Goal: Task Accomplishment & Management: Use online tool/utility

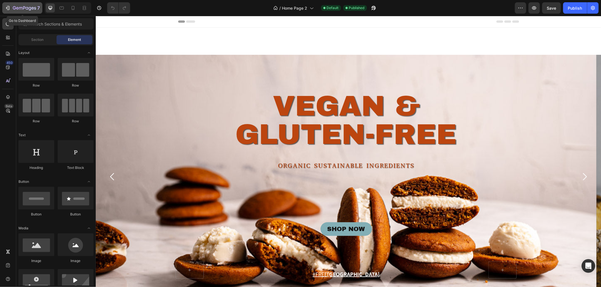
click at [6, 7] on icon "button" at bounding box center [8, 8] width 6 height 6
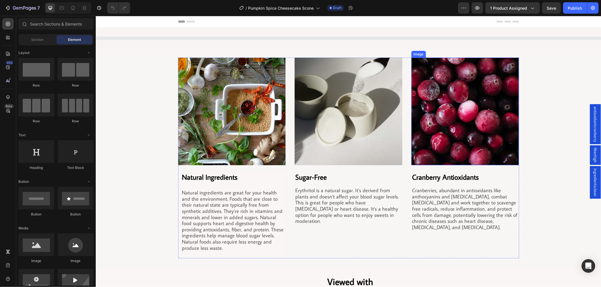
click at [431, 122] on img at bounding box center [465, 111] width 108 height 108
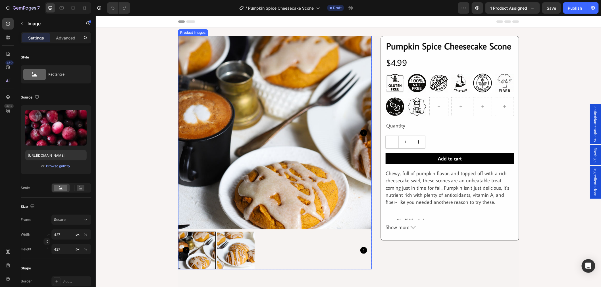
click at [314, 120] on img at bounding box center [275, 133] width 194 height 194
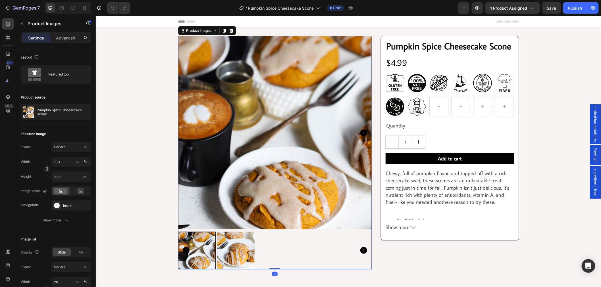
click at [270, 116] on img at bounding box center [275, 133] width 194 height 194
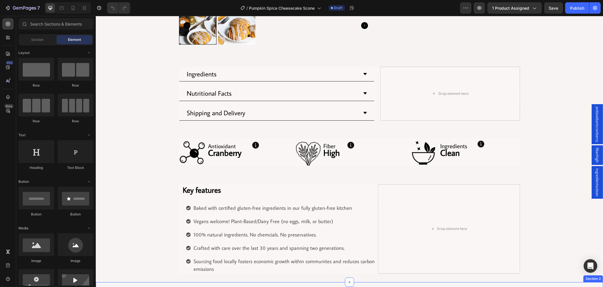
scroll to position [221, 0]
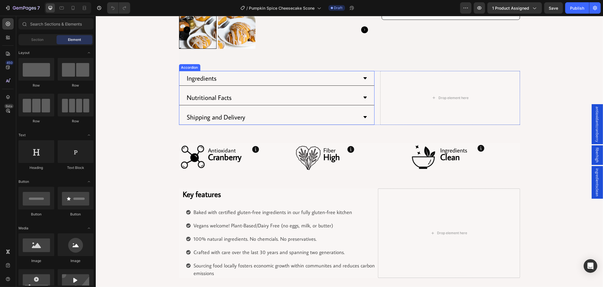
click at [356, 101] on div "Nutritional Facts" at bounding box center [276, 97] width 195 height 15
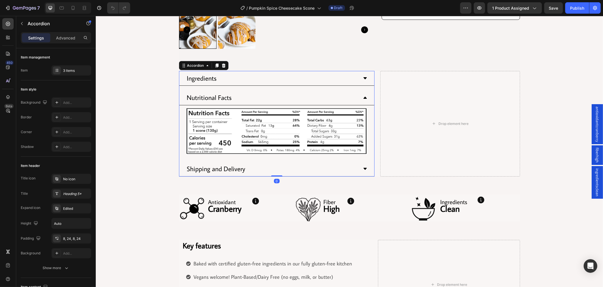
click at [348, 84] on div "Ingredients" at bounding box center [276, 78] width 195 height 15
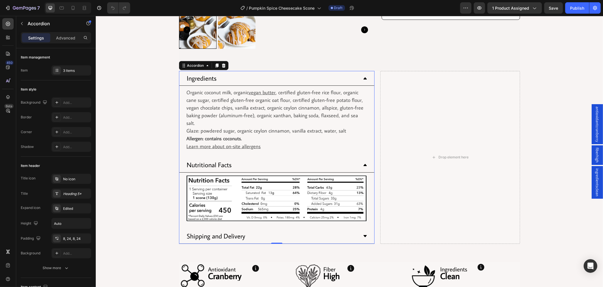
click at [338, 231] on div "Shipping and Delivery" at bounding box center [272, 236] width 172 height 10
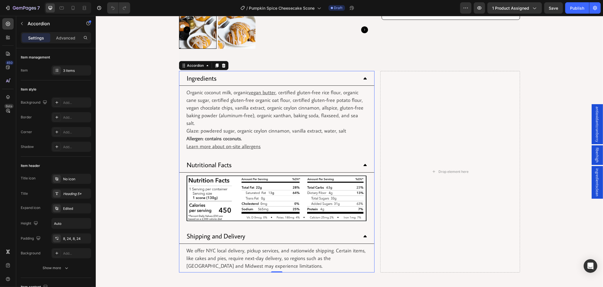
click at [346, 160] on div "Nutritional Facts" at bounding box center [272, 165] width 172 height 10
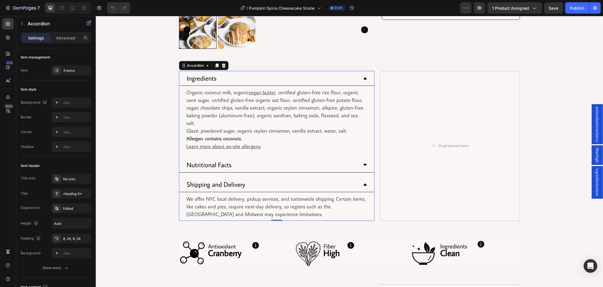
click at [319, 78] on div "Ingredients" at bounding box center [272, 78] width 172 height 10
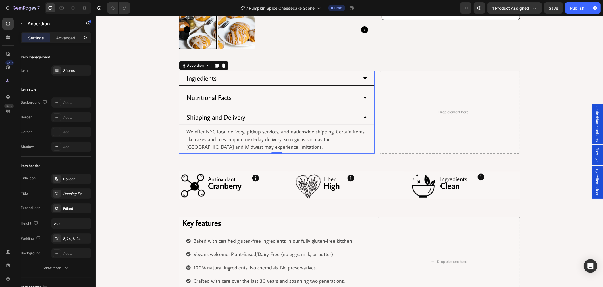
click at [289, 121] on div "Shipping and Delivery" at bounding box center [272, 117] width 172 height 10
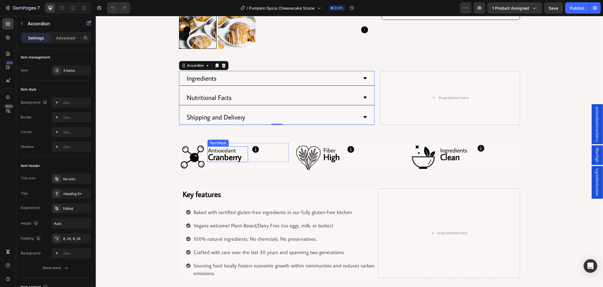
click at [220, 158] on strong "Cranberry" at bounding box center [225, 157] width 34 height 11
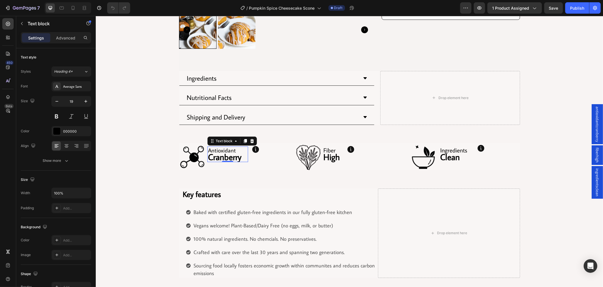
click at [220, 158] on strong "Cranberry" at bounding box center [225, 157] width 34 height 11
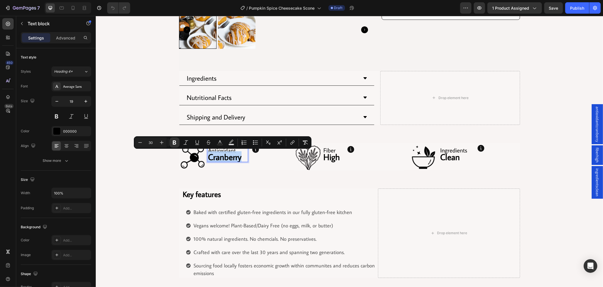
click at [223, 156] on strong "Cranberry" at bounding box center [225, 157] width 34 height 11
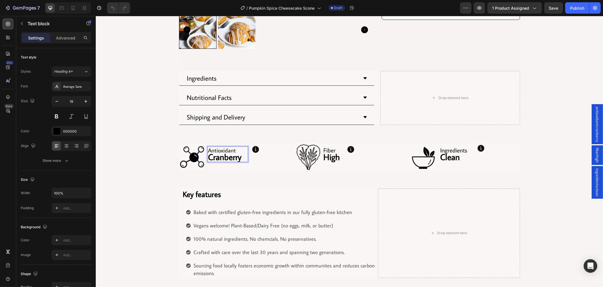
click at [235, 158] on strong "Cranberry" at bounding box center [225, 157] width 34 height 11
drag, startPoint x: 236, startPoint y: 158, endPoint x: 203, endPoint y: 158, distance: 33.0
click at [203, 158] on div "Image Antioxidant Cranberry Text block 0 Button Row Row" at bounding box center [234, 156] width 110 height 27
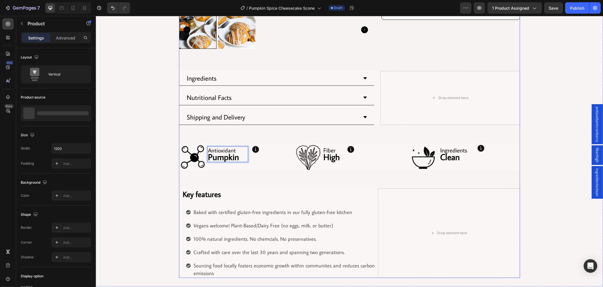
drag, startPoint x: 269, startPoint y: 184, endPoint x: 354, endPoint y: 174, distance: 85.6
click at [269, 184] on div "Product Images Row Row Pumpkin Spice Cheesecake Scone Product Title Row $4.99 P…" at bounding box center [349, 46] width 341 height 463
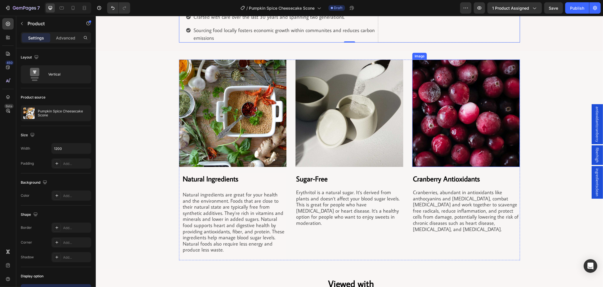
scroll to position [442, 0]
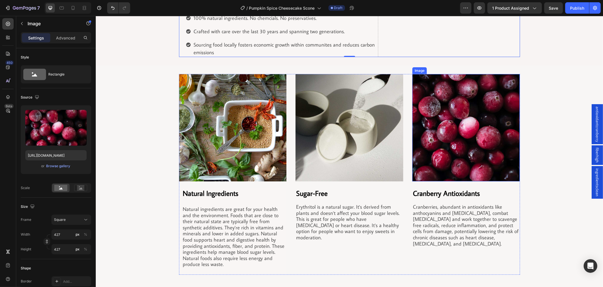
click at [435, 161] on img at bounding box center [466, 128] width 108 height 108
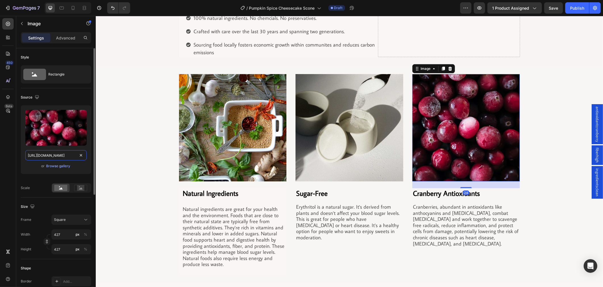
click at [67, 157] on input "https://cdn.shopify.com/s/files/1/0743/7382/4786/files/gempages_507326247945110…" at bounding box center [55, 155] width 61 height 10
paste input "a7f2b8dc-7daa-4686-879c-8aa7ff84bc15"
type input "https://cdn.shopify.com/s/files/1/0743/7382/4786/files/gempages_507326247945110…"
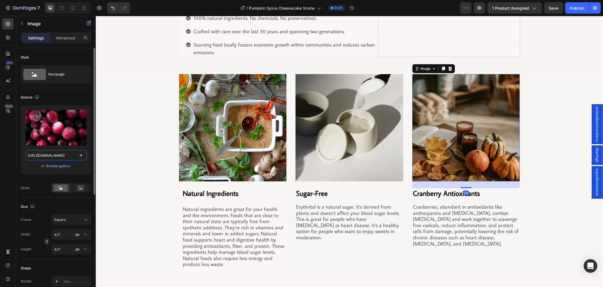
scroll to position [0, 172]
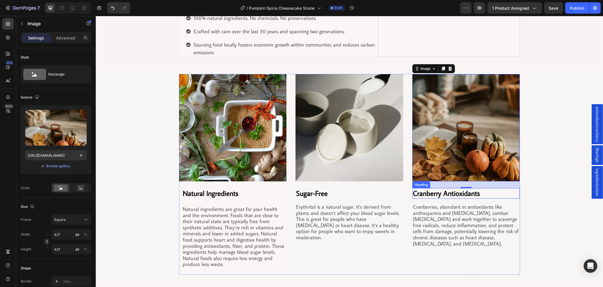
click at [437, 195] on h2 "Cranberry Antioxidants" at bounding box center [466, 194] width 108 height 11
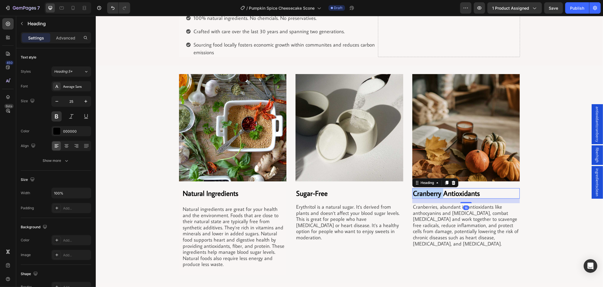
click at [437, 195] on h2 "Cranberry Antioxidants" at bounding box center [466, 194] width 108 height 11
click at [486, 193] on p "Cranberry Antioxidants" at bounding box center [466, 193] width 107 height 9
drag, startPoint x: 451, startPoint y: 196, endPoint x: 390, endPoint y: 196, distance: 61.1
click at [390, 196] on div "Image Natural Ingredients Heading Natural ingredients are great for your health…" at bounding box center [349, 174] width 341 height 201
click at [470, 228] on p "Cranberries, abundant in antioxidants like anthocyanins and flavonoids, combat …" at bounding box center [466, 225] width 107 height 43
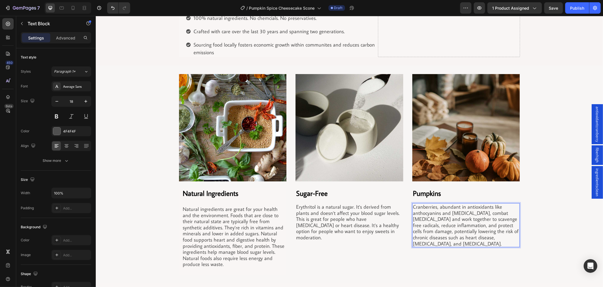
click at [464, 233] on p "Cranberries, abundant in antioxidants like anthocyanins and flavonoids, combat …" at bounding box center [466, 225] width 107 height 43
drag, startPoint x: 463, startPoint y: 247, endPoint x: 398, endPoint y: 206, distance: 77.3
click at [398, 206] on div "Image Natural Ingredients Heading Natural ingredients are great for your health…" at bounding box center [349, 174] width 341 height 201
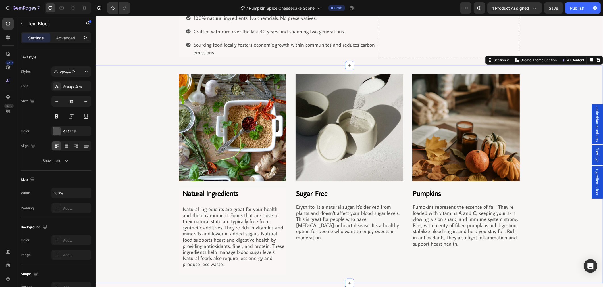
click at [142, 158] on div "Image Natural Ingredients Heading Natural ingredients are great for your health…" at bounding box center [350, 174] width 508 height 201
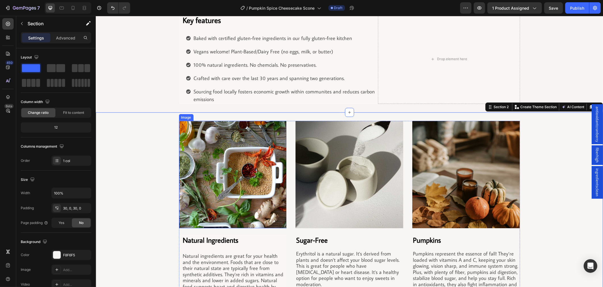
scroll to position [284, 0]
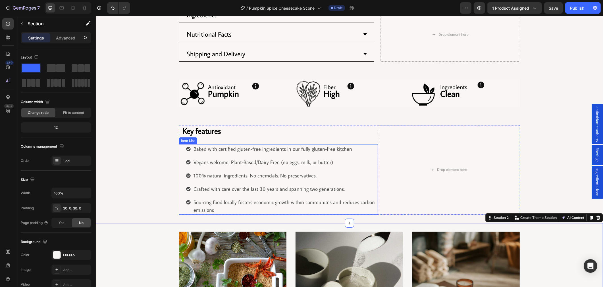
click at [319, 160] on p "Vegans welcome! Plant-Based/Dairy Free (no eggs, milk, or butter)" at bounding box center [285, 163] width 183 height 8
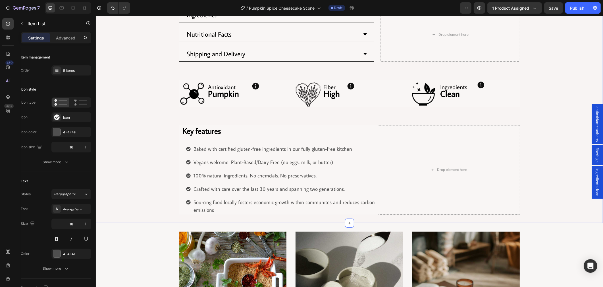
drag, startPoint x: 520, startPoint y: 143, endPoint x: 490, endPoint y: 171, distance: 41.6
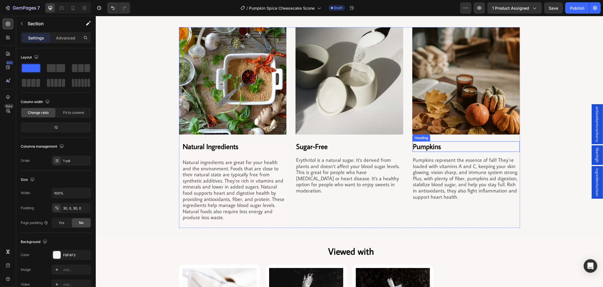
scroll to position [454, 0]
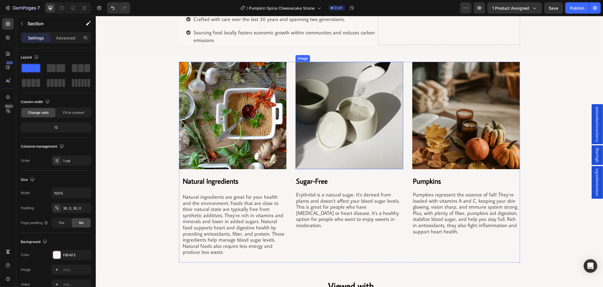
click at [320, 118] on img at bounding box center [349, 116] width 108 height 108
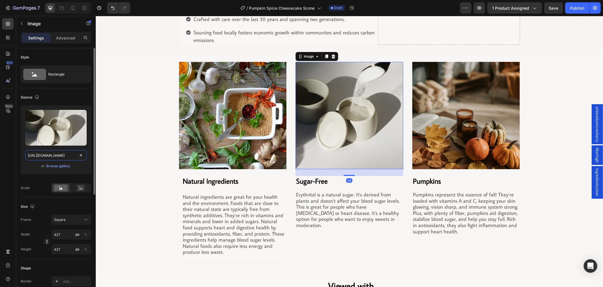
click at [72, 155] on input "https://cdn.shopify.com/s/files/1/0743/7382/4786/files/gempages_507326247945110…" at bounding box center [55, 155] width 61 height 10
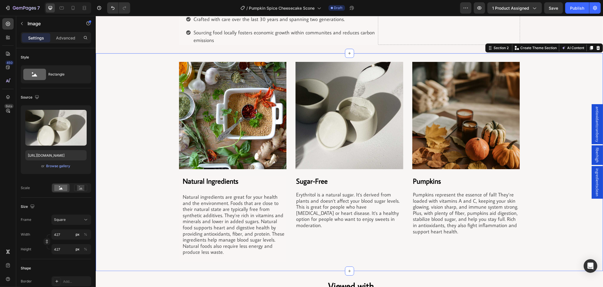
click at [110, 168] on div "Image Natural Ingredients Heading Natural ingredients are great for your health…" at bounding box center [350, 162] width 508 height 201
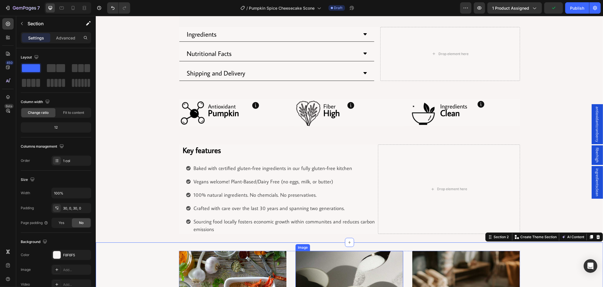
scroll to position [423, 0]
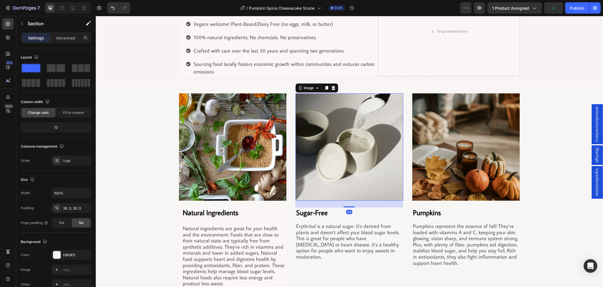
click at [361, 166] on img at bounding box center [349, 148] width 108 height 108
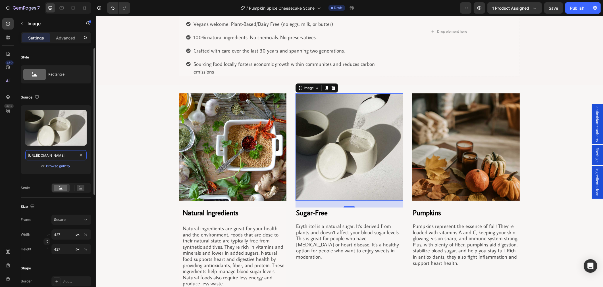
click at [28, 158] on input "https://cdn.shopify.com/s/files/1/0743/7382/4786/files/gempages_507326247945110…" at bounding box center [55, 155] width 61 height 10
click at [27, 154] on input "https://cdn.shopify.com/s/files/1/0743/7382/4786/files/gempages_507326247945110…" at bounding box center [55, 155] width 61 height 10
drag, startPoint x: 121, startPoint y: 171, endPoint x: 152, endPoint y: 171, distance: 31.3
paste input "c744284d-bb15-46ad-a2ea-145c6bee2fd6"
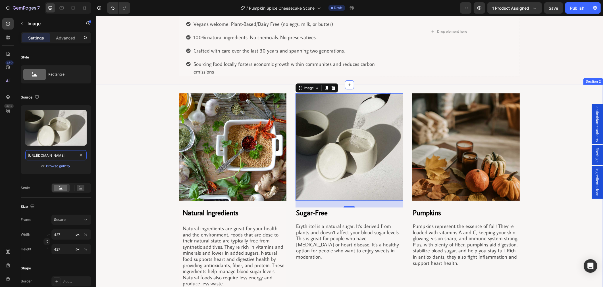
type input "https://cdn.shopify.com/s/files/1/0743/7382/4786/files/gempages_507326247945110…"
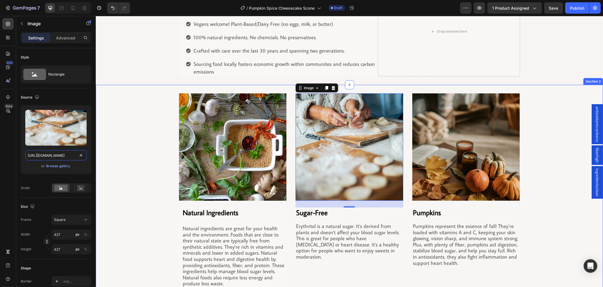
scroll to position [0, 174]
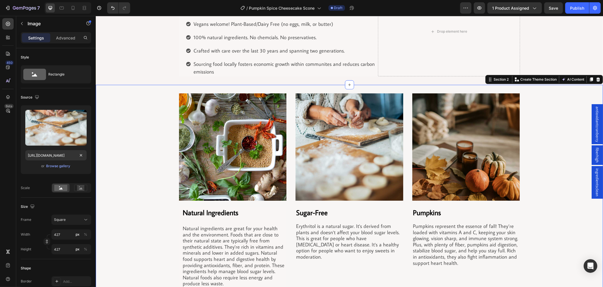
drag, startPoint x: 153, startPoint y: 173, endPoint x: 169, endPoint y: 179, distance: 17.2
click at [153, 173] on div "Image Natural Ingredients Heading Natural ingredients are great for your health…" at bounding box center [350, 194] width 508 height 201
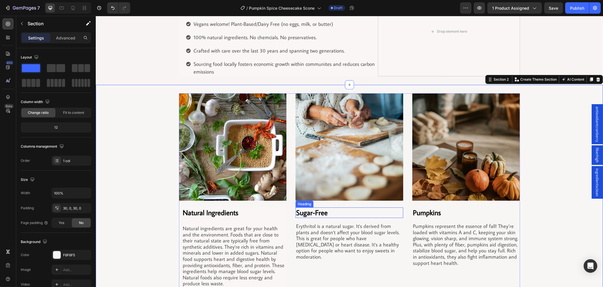
click at [307, 213] on h2 "Sugar-Free" at bounding box center [349, 213] width 108 height 11
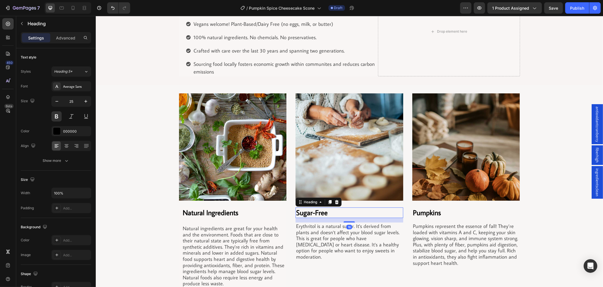
click at [307, 213] on h2 "Sugar-Free" at bounding box center [349, 213] width 108 height 11
drag, startPoint x: 323, startPoint y: 212, endPoint x: 282, endPoint y: 212, distance: 40.9
click at [282, 212] on div "Image Natural Ingredients Heading Natural ingredients are great for your health…" at bounding box center [349, 194] width 341 height 201
click at [319, 234] on p "Erythritol is a natural sugar. It's derived from plants and doesn't affect your…" at bounding box center [349, 242] width 107 height 37
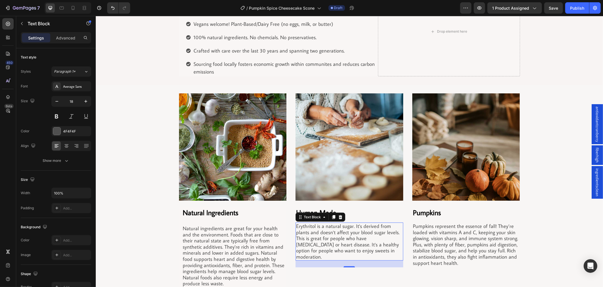
click at [329, 249] on p "Erythritol is a natural sugar. It's derived from plants and doesn't affect your…" at bounding box center [349, 242] width 107 height 37
click at [328, 249] on p "Erythritol is a natural sugar. It's derived from plants and doesn't affect your…" at bounding box center [349, 242] width 107 height 37
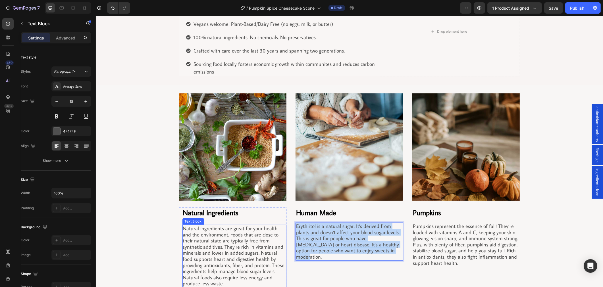
drag, startPoint x: 365, startPoint y: 254, endPoint x: 280, endPoint y: 226, distance: 89.0
click at [280, 226] on div "Image Natural Ingredients Heading Natural ingredients are great for your health…" at bounding box center [349, 194] width 341 height 201
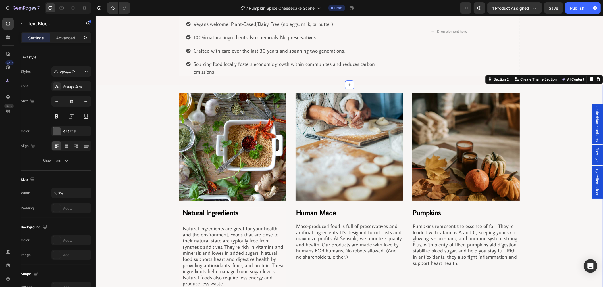
click at [121, 181] on div "Image Natural Ingredients Heading Natural ingredients are great for your health…" at bounding box center [350, 194] width 508 height 201
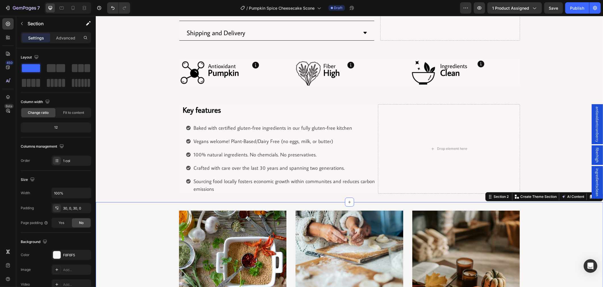
scroll to position [297, 0]
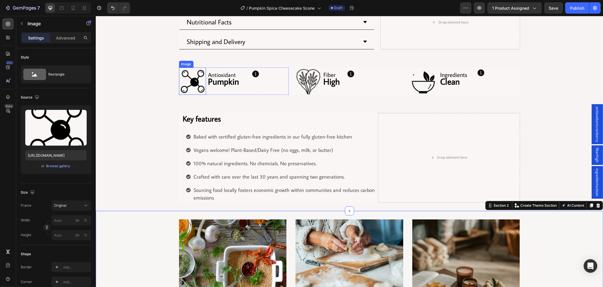
click at [182, 84] on img at bounding box center [192, 81] width 27 height 27
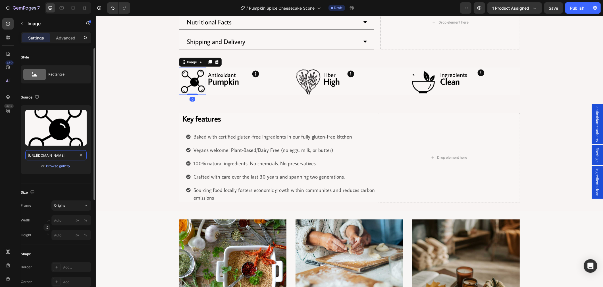
click at [59, 157] on input "https://cdn.shopify.com/s/files/1/0743/7382/4786/files/507326247945110634-1f11c…" at bounding box center [55, 155] width 61 height 10
paste input "gempages_507326247945110634-e4f1ee92-39c0-4084-9dab-e514c4db5fa6.gif?v=17151869…"
type input "https://cdn.shopify.com/s/files/1/0743/7382/4786/files/gempages_507326247945110…"
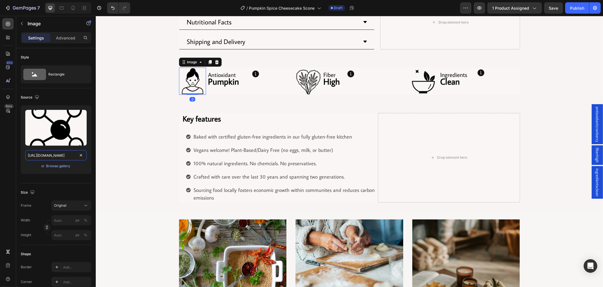
scroll to position [0, 197]
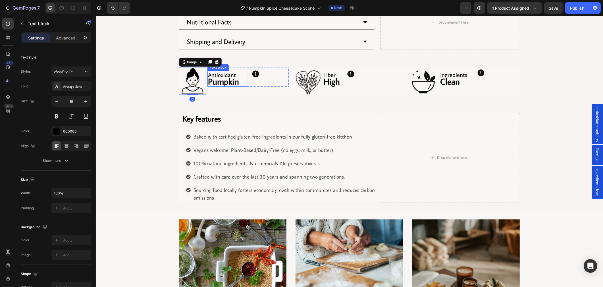
click at [221, 74] on span "Antioxidant" at bounding box center [222, 74] width 28 height 7
click at [231, 82] on strong "Pumpkin" at bounding box center [223, 81] width 31 height 11
click at [595, 131] on span "antioxidantcranberry" at bounding box center [598, 125] width 6 height 36
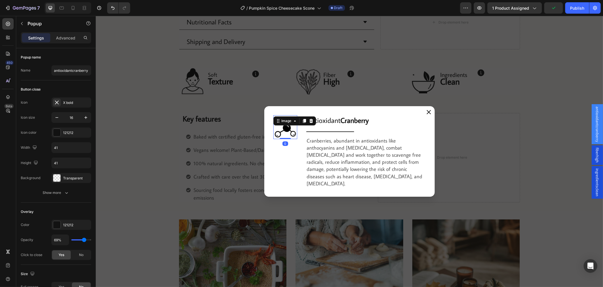
click at [289, 131] on img "Dialog body" at bounding box center [285, 127] width 24 height 24
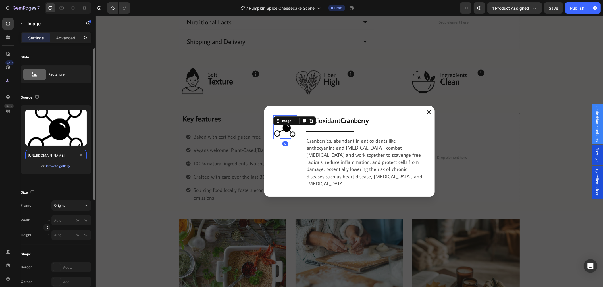
click at [66, 154] on input "https://cdn.shopify.com/s/files/1/0743/7382/4786/files/507326247945110634-cde4e…" at bounding box center [55, 155] width 61 height 10
paste input "gempages_507326247945110634-e4f1ee92-39c0-4084-9dab-e514c4db5fa6.gif?v=17151869…"
type input "https://cdn.shopify.com/s/files/1/0743/7382/4786/files/gempages_507326247945110…"
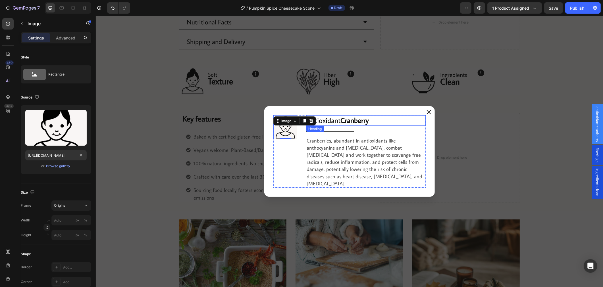
click at [326, 126] on h2 "Antioxidant Cranberry" at bounding box center [365, 120] width 119 height 11
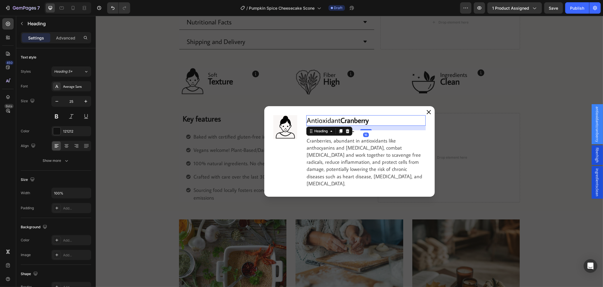
click at [333, 124] on h2 "Antioxidant Cranberry" at bounding box center [365, 120] width 119 height 11
click at [333, 124] on p "Antioxidant Cranberry" at bounding box center [366, 120] width 118 height 9
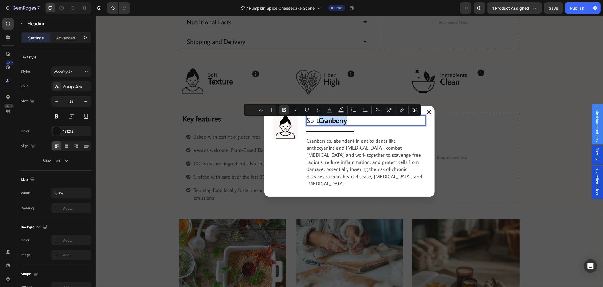
drag, startPoint x: 341, startPoint y: 124, endPoint x: 320, endPoint y: 126, distance: 21.2
click at [320, 125] on p "Soft Cranberry" at bounding box center [366, 120] width 118 height 9
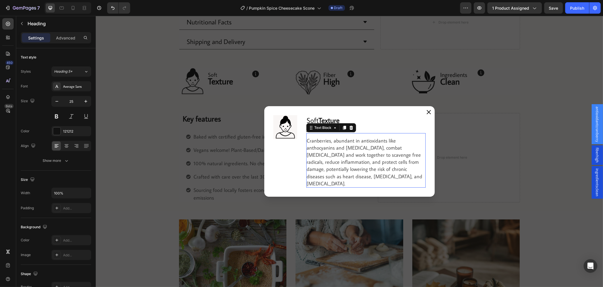
click at [368, 180] on p "Cranberries, abundant in antioxidants like anthocyanins and flavonoids, combat …" at bounding box center [366, 162] width 118 height 50
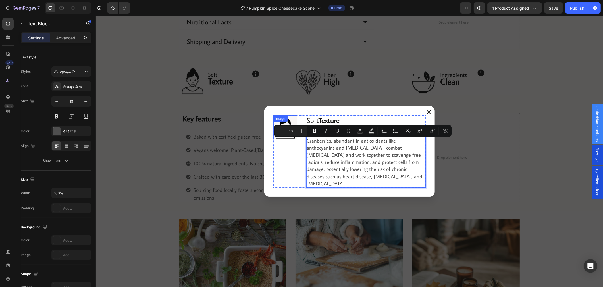
drag, startPoint x: 376, startPoint y: 177, endPoint x: 284, endPoint y: 137, distance: 100.2
click at [284, 137] on div "Image Soft Texture Heading Title Line Cranberries, abundant in antioxidants lik…" at bounding box center [349, 151] width 152 height 73
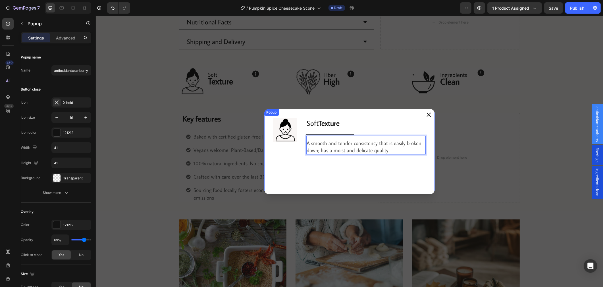
click at [427, 116] on icon "Dialog content" at bounding box center [429, 115] width 5 height 5
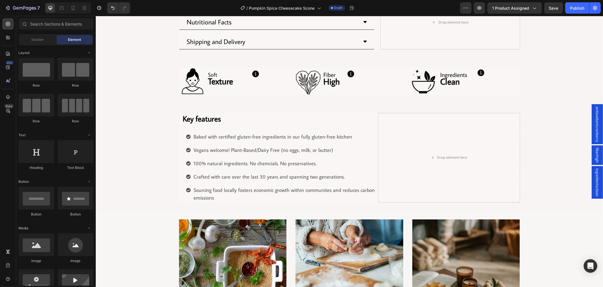
click at [595, 127] on span "antioxidantcranberry" at bounding box center [598, 125] width 6 height 36
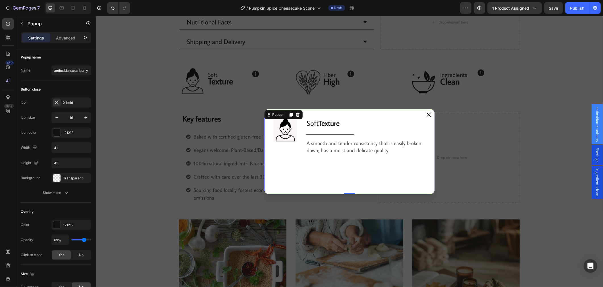
click at [595, 127] on span "antioxidantcranberry" at bounding box center [598, 125] width 6 height 36
click at [70, 73] on input "antioxidantcranberry" at bounding box center [71, 70] width 40 height 10
type input "softtexture"
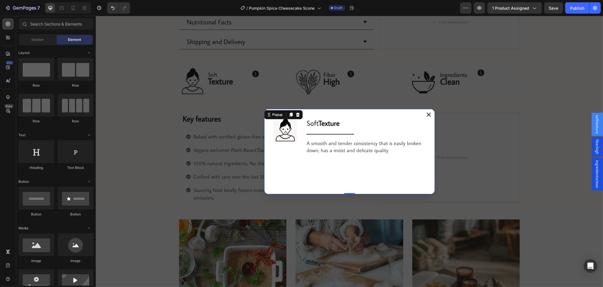
click at [428, 70] on div "Backdrop" at bounding box center [350, 152] width 508 height 272
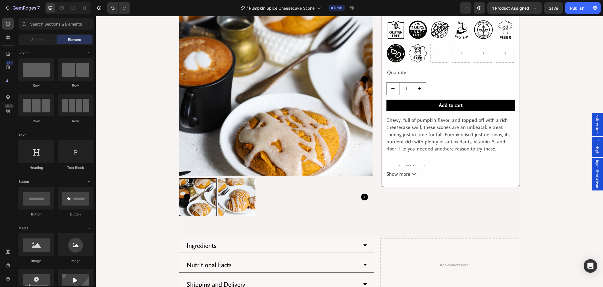
scroll to position [0, 0]
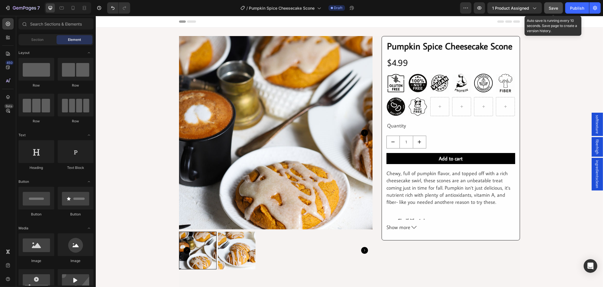
click at [558, 11] on button "Save" at bounding box center [554, 7] width 19 height 11
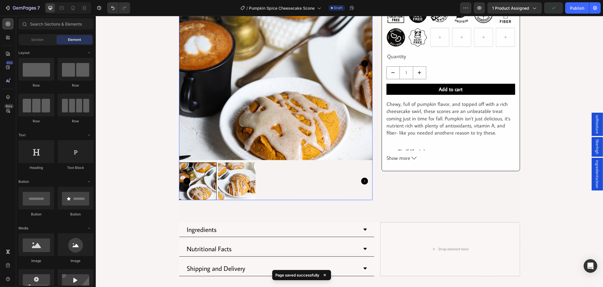
scroll to position [158, 0]
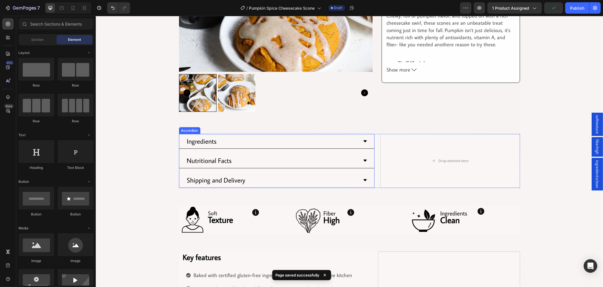
click at [324, 160] on div "Nutritional Facts" at bounding box center [272, 161] width 172 height 10
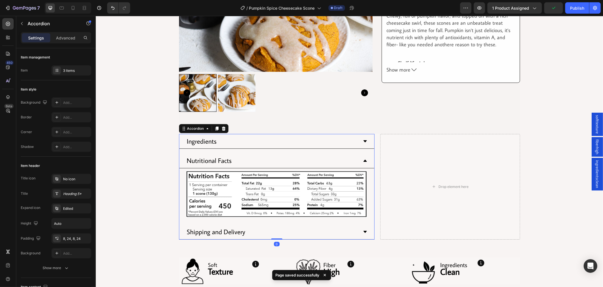
click at [324, 142] on div "Ingredients" at bounding box center [272, 141] width 172 height 10
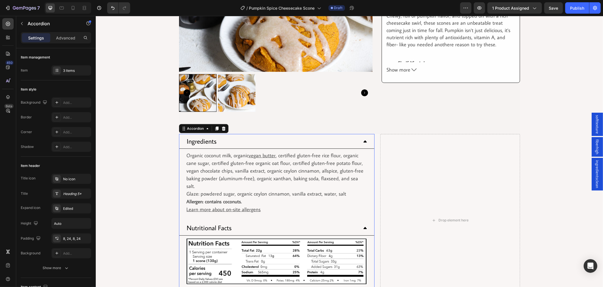
click at [271, 224] on div "Nutritional Facts" at bounding box center [272, 228] width 172 height 10
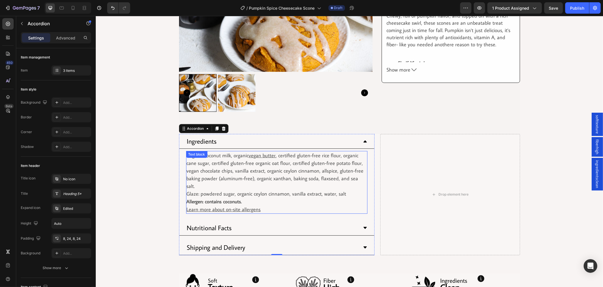
click at [289, 190] on p "Glaze: powdered sugar, organic ceylon cinnamon, vanilla extract, water, salt Al…" at bounding box center [277, 198] width 180 height 16
click at [280, 225] on div "Nutritional Facts" at bounding box center [272, 228] width 172 height 10
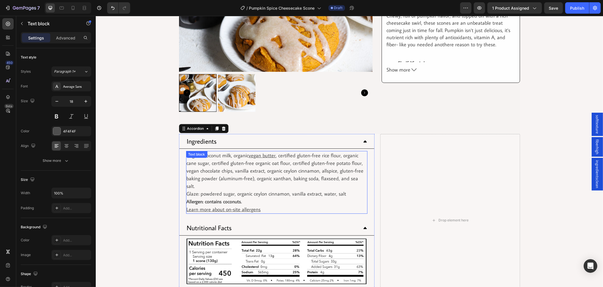
click at [243, 165] on p "Organic coconut milk, organic vegan butter , certified gluten-free rice flour, …" at bounding box center [277, 171] width 180 height 38
click at [243, 164] on p "Organic coconut milk, organic vegan butter , certified gluten-free rice flour, …" at bounding box center [277, 171] width 180 height 38
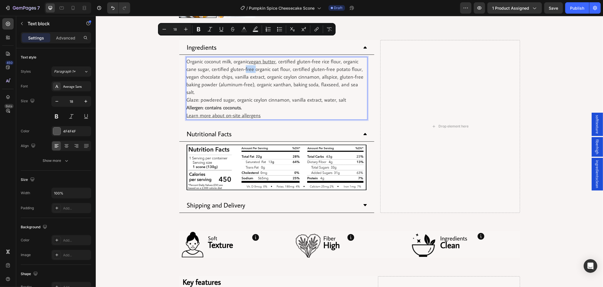
scroll to position [221, 0]
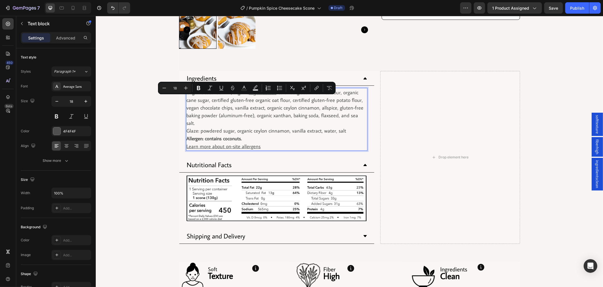
click at [277, 127] on p "Glaze: powdered sugar, organic ceylon cinnamon, vanilla extract, water, salt Al…" at bounding box center [277, 135] width 180 height 16
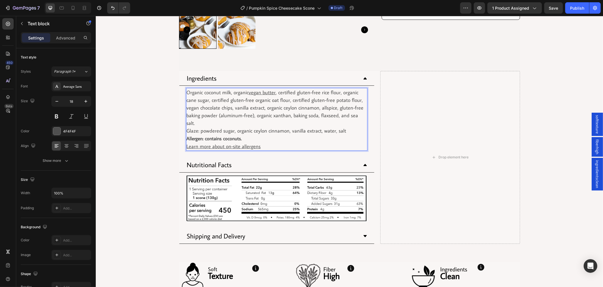
click at [227, 93] on p "Organic coconut milk, organic vegan butter , certified gluten-free rice flour, …" at bounding box center [277, 108] width 180 height 38
click at [209, 100] on p "Organic coconut milk, organic vegan butter , certified gluten-free rice flour, …" at bounding box center [277, 108] width 180 height 38
drag, startPoint x: 210, startPoint y: 100, endPoint x: 179, endPoint y: 86, distance: 33.2
click at [179, 86] on div "Organic coconut milk, organic vegan butter , certified gluten-free rice flour, …" at bounding box center [276, 119] width 195 height 67
click at [211, 100] on p "Organic coconut milk, organic vegan butter , certified gluten-free rice flour, …" at bounding box center [277, 108] width 180 height 38
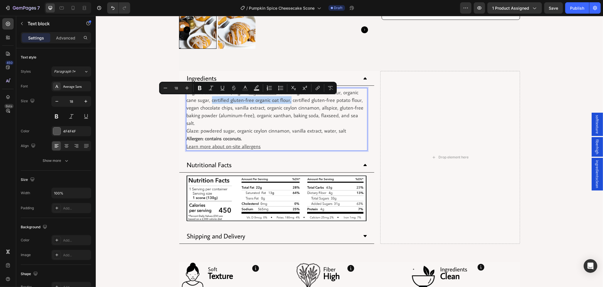
drag, startPoint x: 209, startPoint y: 102, endPoint x: 287, endPoint y: 102, distance: 78.5
click at [287, 102] on p "Organic coconut milk, organic vegan butter , certified gluten-free rice flour, …" at bounding box center [277, 108] width 180 height 38
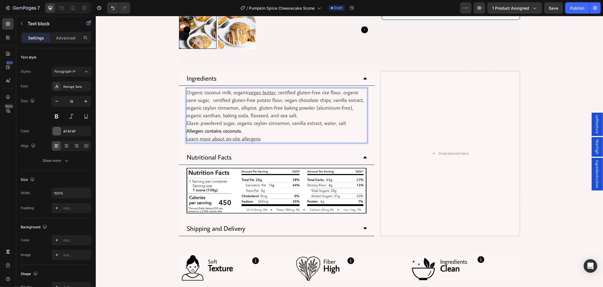
click at [187, 92] on p "Organic coconut milk, organic vegan butter , certified gluten-free rice flour, …" at bounding box center [277, 104] width 180 height 31
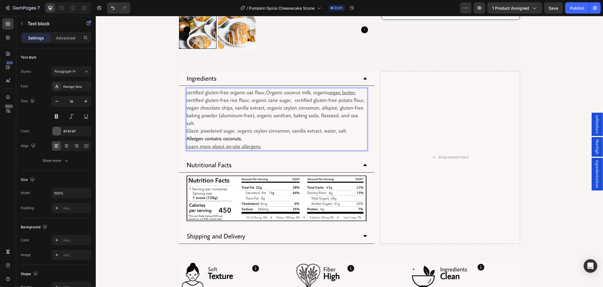
click at [187, 94] on p "certified gluten-free organic oat flour,Organic coconut milk, organic vegan but…" at bounding box center [277, 108] width 180 height 38
click at [198, 94] on p "ertified gluten-free organic oat flour,Organic coconut milk, organic vegan butt…" at bounding box center [277, 108] width 180 height 38
click at [187, 93] on p "ertified gluten-free organic oat flour,Organic coconut milk, organic vegan butt…" at bounding box center [277, 108] width 180 height 38
click at [254, 90] on p "Certified gluten-free organic oat flour,Organic coconut milk, organic vegan but…" at bounding box center [277, 108] width 180 height 38
click at [264, 92] on p "Certified gluten-free organic oat flour,Organic coconut milk, organic vegan but…" at bounding box center [277, 108] width 180 height 38
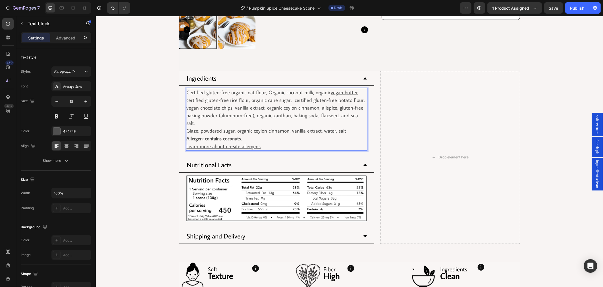
click at [264, 95] on p "Certified gluten-free organic oat flour, Organic coconut milk, organic vegan bu…" at bounding box center [277, 108] width 180 height 38
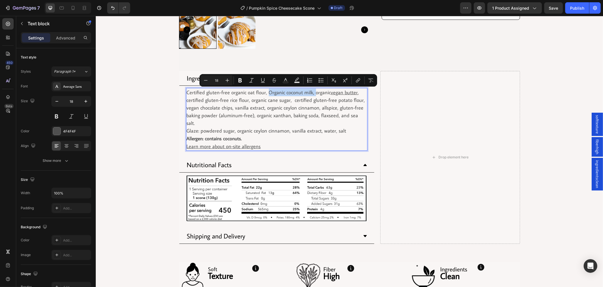
drag, startPoint x: 266, startPoint y: 91, endPoint x: 312, endPoint y: 96, distance: 45.7
click at [312, 96] on p "Certified gluten-free organic oat flour, Organic coconut milk, organic vegan bu…" at bounding box center [277, 108] width 180 height 38
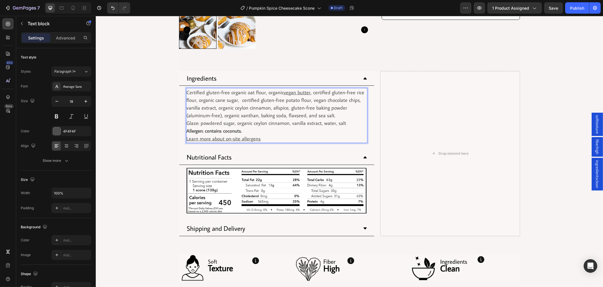
click at [274, 114] on p "Certified gluten-free organic oat flour, organic vegan butter , certified glute…" at bounding box center [277, 104] width 180 height 31
click at [245, 108] on p "Certified gluten-free organic oat flour, organic vegan butter , certified glute…" at bounding box center [277, 104] width 180 height 31
click at [241, 100] on p "Certified gluten-free organic oat flour, organic vegan butter , certified glute…" at bounding box center [277, 104] width 180 height 31
click at [237, 98] on p "Certified gluten-free organic oat flour, organic vegan butter , certified glute…" at bounding box center [277, 104] width 180 height 31
click at [236, 99] on p "Certified gluten-free organic oat flour, organic vegan butter , certified glute…" at bounding box center [277, 104] width 180 height 31
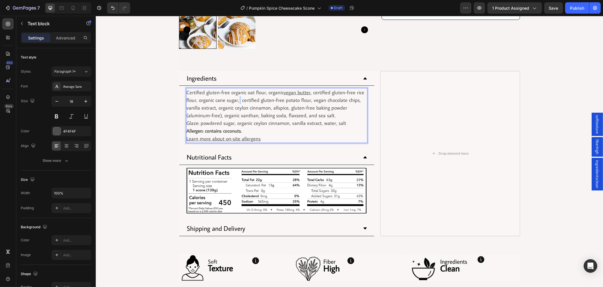
click at [236, 99] on p "Certified gluten-free organic oat flour, organic vegan butter , certified glute…" at bounding box center [277, 104] width 180 height 31
click at [236, 100] on p "Certified gluten-free organic oat flour, organic vegan butter , certified glute…" at bounding box center [277, 104] width 180 height 31
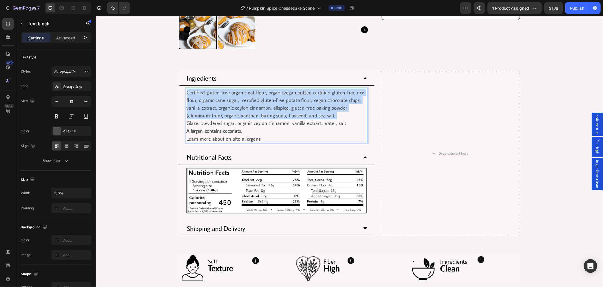
click at [236, 100] on p "Certified gluten-free organic oat flour, organic vegan butter , certified glute…" at bounding box center [277, 104] width 180 height 31
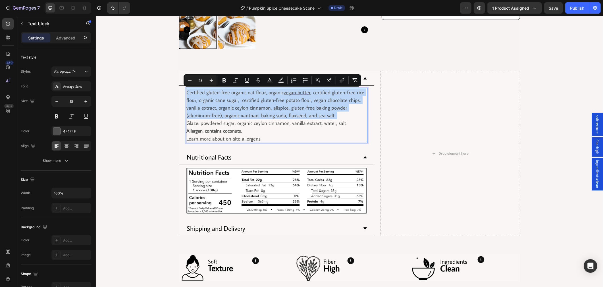
click at [236, 101] on p "Certified gluten-free organic oat flour, organic vegan butter , certified glute…" at bounding box center [277, 104] width 180 height 31
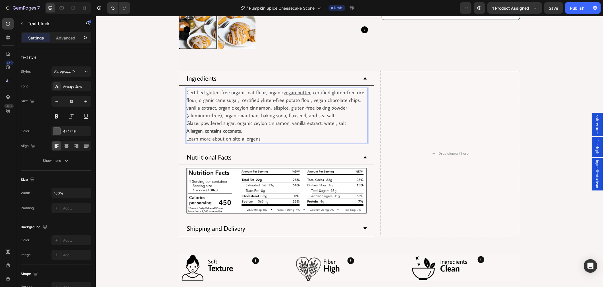
click at [236, 100] on p "Certified gluten-free organic oat flour, organic vegan butter , certified glute…" at bounding box center [277, 104] width 180 height 31
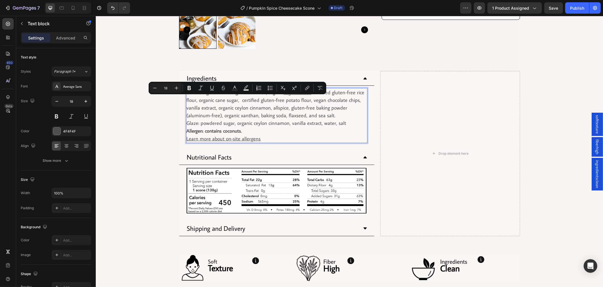
click at [235, 103] on p "Certified gluten-free organic oat flour, organic vegan butter , certified glute…" at bounding box center [277, 104] width 180 height 31
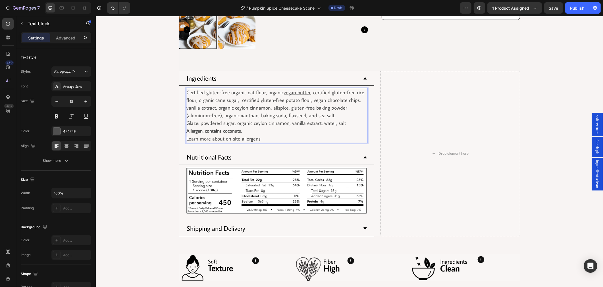
click at [231, 112] on p "Certified gluten-free organic oat flour, organic vegan butter , certified glute…" at bounding box center [277, 104] width 180 height 31
click at [168, 121] on div "Product Images Row Row Pumpkin Spice Cheesecake Scone Product Title Row $4.99 P…" at bounding box center [350, 102] width 508 height 574
click at [252, 102] on p "Certified gluten-free organic oat flour, organic vegan butter , certified glute…" at bounding box center [277, 104] width 180 height 31
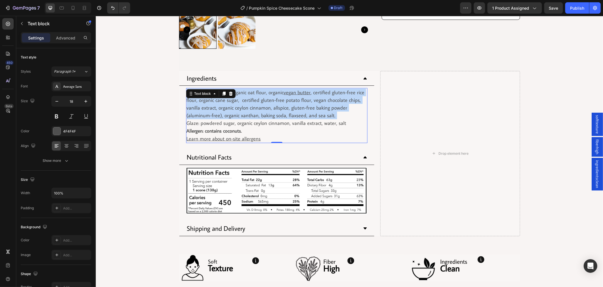
click at [252, 102] on p "Certified gluten-free organic oat flour, organic vegan butter , certified glute…" at bounding box center [277, 104] width 180 height 31
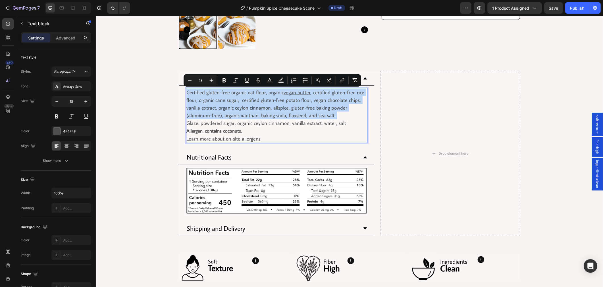
click at [239, 100] on p "Certified gluten-free organic oat flour, organic vegan butter , certified glute…" at bounding box center [277, 104] width 180 height 31
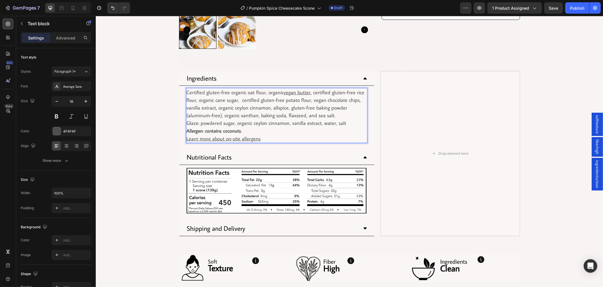
click at [235, 100] on p "Certified gluten-free organic oat flour, organic vegan butter , certified glute…" at bounding box center [277, 104] width 180 height 31
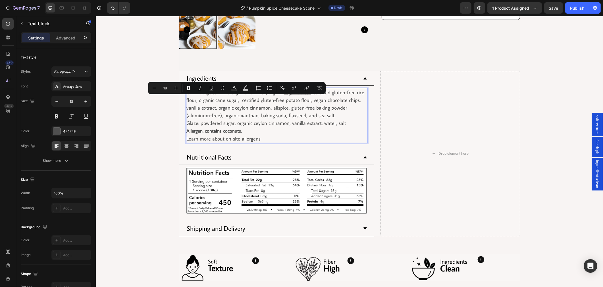
click at [249, 111] on p "Certified gluten-free organic oat flour, organic vegan butter , certified glute…" at bounding box center [277, 104] width 180 height 31
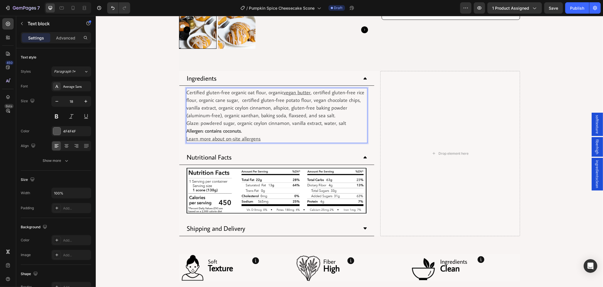
click at [235, 99] on p "Certified gluten-free organic oat flour, organic vegan butter , certified glute…" at bounding box center [277, 104] width 180 height 31
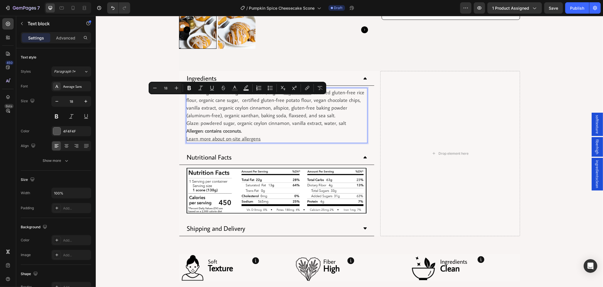
click at [275, 120] on p "Glaze: powdered sugar, organic ceylon cinnamon, vanilla extract, water, salt Al…" at bounding box center [277, 127] width 180 height 16
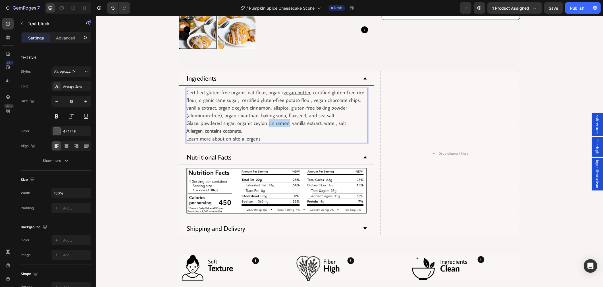
click at [275, 120] on p "Glaze: powdered sugar, organic ceylon cinnamon, vanilla extract, water, salt Al…" at bounding box center [277, 127] width 180 height 16
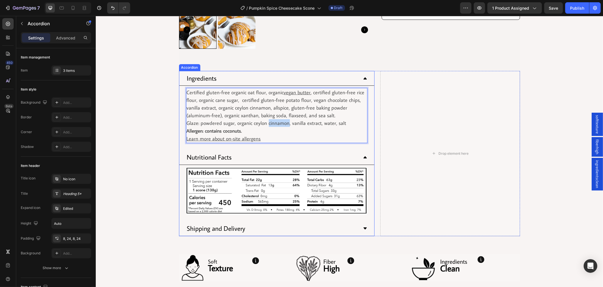
click at [272, 147] on div "Ingredients Certified gluten-free organic oat flour, organic vegan butter , cer…" at bounding box center [277, 153] width 196 height 165
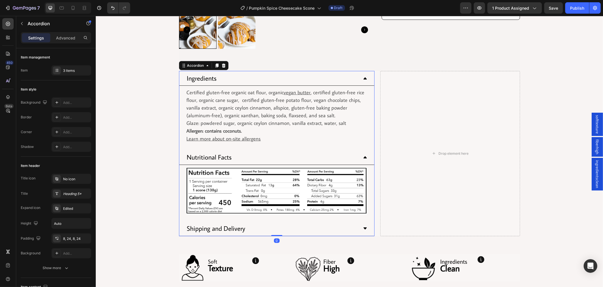
click at [246, 165] on div "Image" at bounding box center [276, 191] width 195 height 52
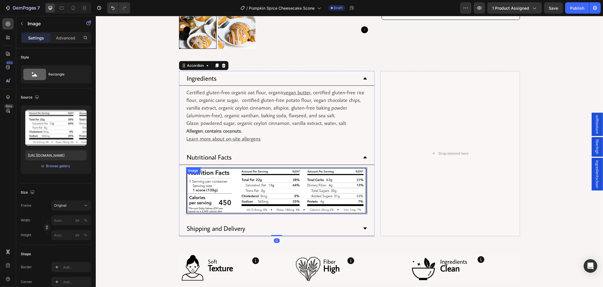
click at [205, 195] on img at bounding box center [276, 190] width 181 height 47
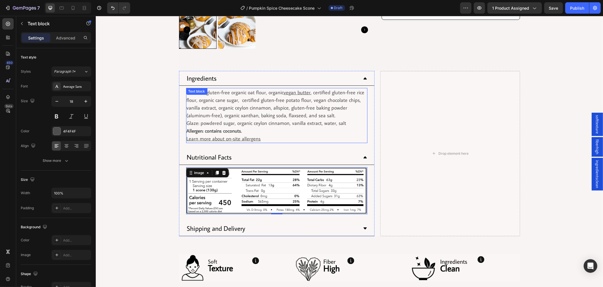
click at [251, 111] on p "Certified gluten-free organic oat flour, organic vegan butter , certified glute…" at bounding box center [277, 104] width 180 height 31
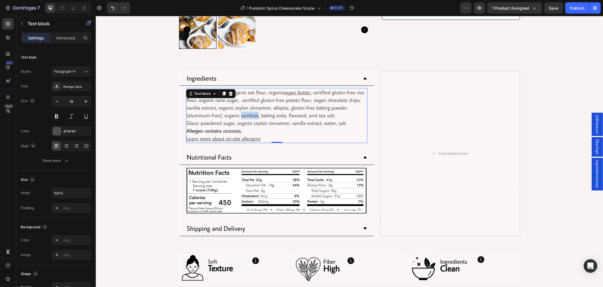
click at [245, 115] on p "Certified gluten-free organic oat flour, organic vegan butter , certified glute…" at bounding box center [277, 104] width 180 height 31
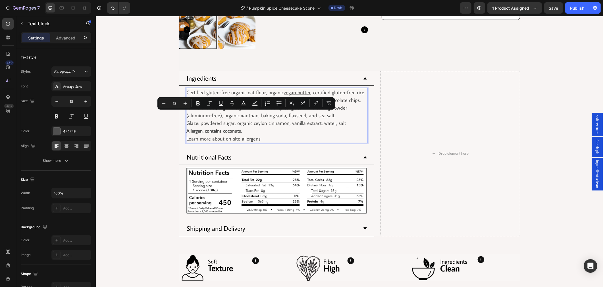
click at [233, 117] on p "Certified gluten-free organic oat flour, organic vegan butter , certified glute…" at bounding box center [277, 104] width 180 height 31
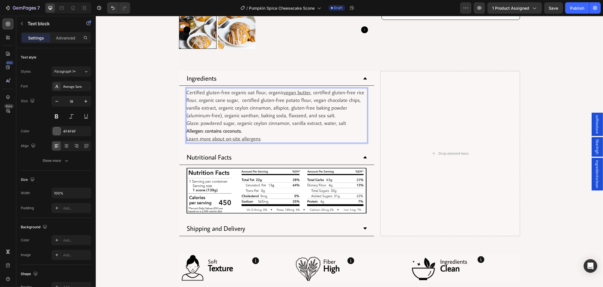
click at [212, 108] on p "Certified gluten-free organic oat flour, organic vegan butter , certified glute…" at bounding box center [277, 104] width 180 height 31
click at [237, 99] on p "Certified gluten-free organic oat flour, organic vegan butter , certified glute…" at bounding box center [277, 104] width 180 height 31
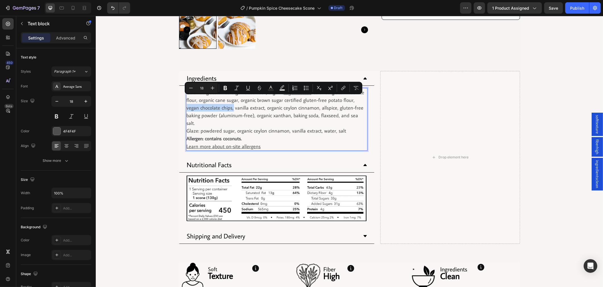
drag, startPoint x: 351, startPoint y: 99, endPoint x: 217, endPoint y: 110, distance: 134.1
click at [217, 110] on p "Certified gluten-free organic oat flour, organic vegan butter , certified glute…" at bounding box center [277, 108] width 180 height 38
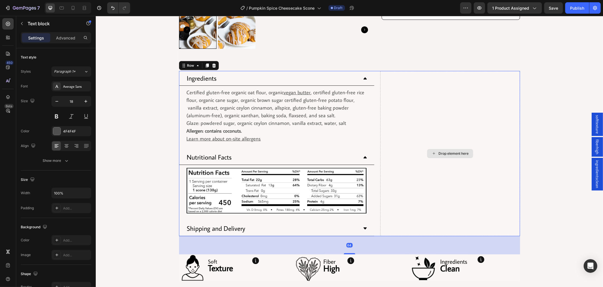
click at [501, 102] on div "Drop element here" at bounding box center [450, 153] width 140 height 165
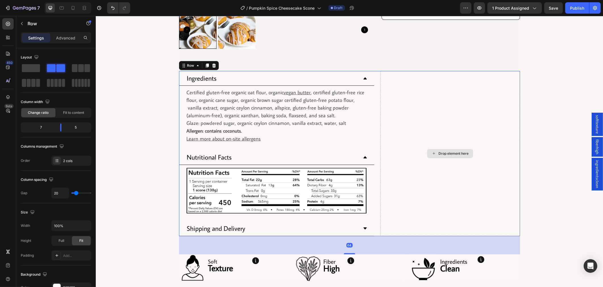
click at [501, 100] on div "Drop element here" at bounding box center [450, 153] width 140 height 165
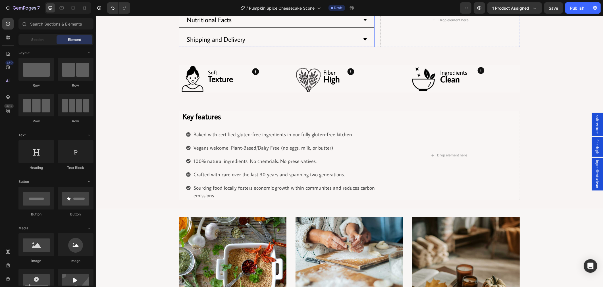
scroll to position [284, 0]
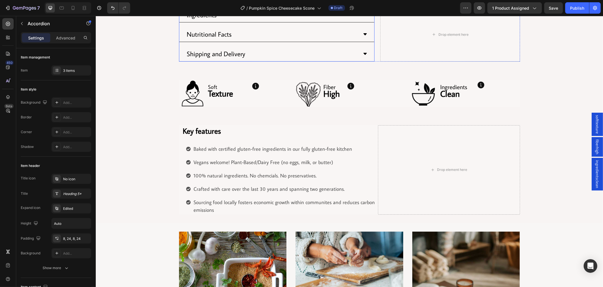
click at [238, 18] on div "Ingredients" at bounding box center [272, 15] width 172 height 10
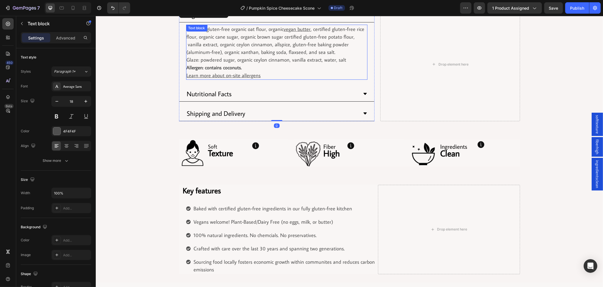
click at [224, 37] on p "Certified gluten-free organic oat flour, organic vegan butter , certified glute…" at bounding box center [277, 40] width 180 height 31
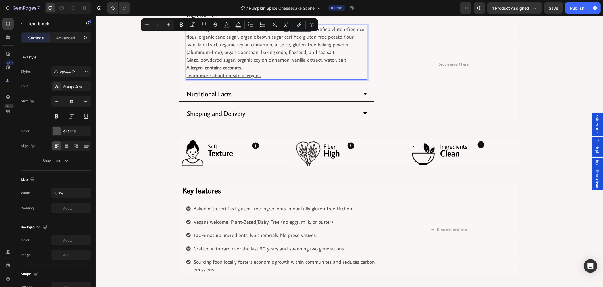
click at [238, 41] on p "Certified gluten-free organic oat flour, organic vegan butter , certified glute…" at bounding box center [277, 40] width 180 height 31
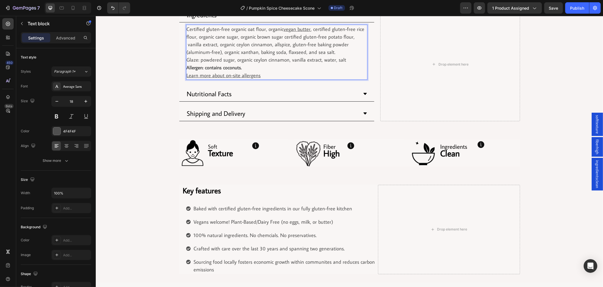
click at [349, 38] on p "Certified gluten-free organic oat flour, organic vegan butter , certified glute…" at bounding box center [277, 40] width 180 height 31
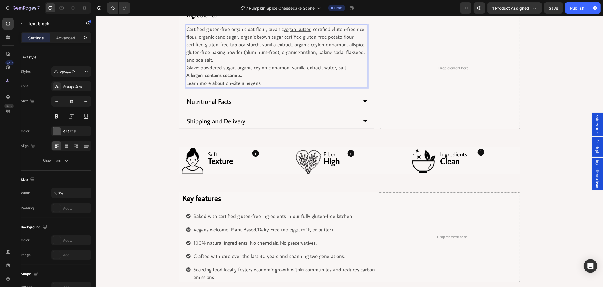
click at [279, 36] on p "Certified gluten-free organic oat flour, organic vegan butter , certified glute…" at bounding box center [277, 44] width 180 height 38
click at [264, 30] on p "Certified gluten-free organic oat flour, organic vegan butter , certified glute…" at bounding box center [277, 44] width 180 height 38
click at [299, 50] on p "Certified gluten-free organic oat flour, pumpkin puree, organic vegan butter , …" at bounding box center [277, 44] width 180 height 38
click at [316, 51] on p "Certified gluten-free organic oat flour, pumpkin puree, organic vegan butter , …" at bounding box center [277, 44] width 180 height 38
click at [315, 44] on p "Certified gluten-free organic oat flour, pumpkin puree, organic vegan butter , …" at bounding box center [277, 44] width 180 height 38
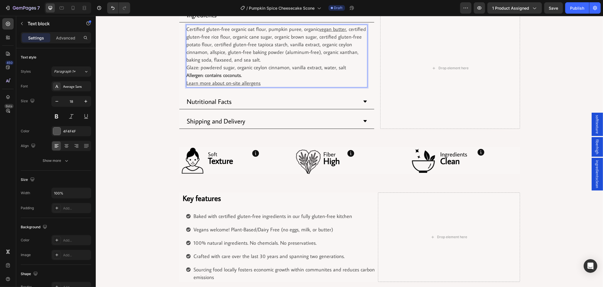
click at [285, 44] on p "Certified gluten-free organic oat flour, pumpkin puree, organic vegan butter , …" at bounding box center [277, 44] width 180 height 38
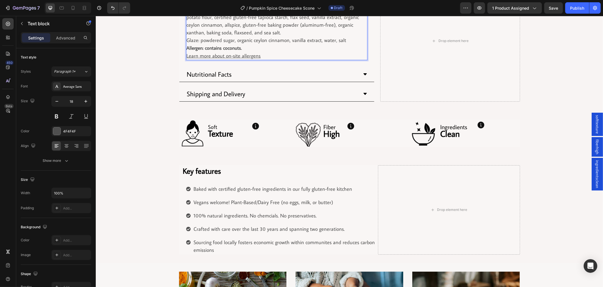
scroll to position [316, 0]
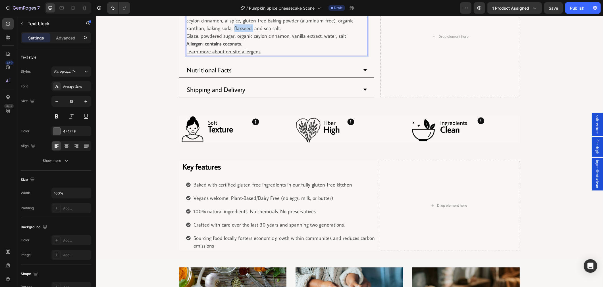
drag, startPoint x: 249, startPoint y: 30, endPoint x: 230, endPoint y: 30, distance: 18.8
click at [230, 30] on p "Certified gluten-free organic oat flour, pumpkin puree, organic vegan butter , …" at bounding box center [277, 13] width 180 height 38
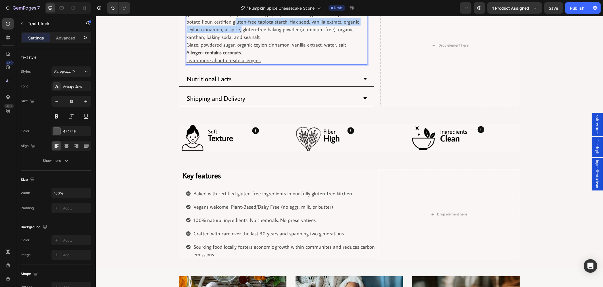
scroll to position [307, 0]
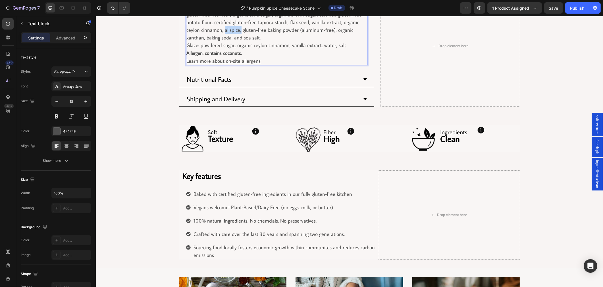
drag, startPoint x: 237, startPoint y: 20, endPoint x: 223, endPoint y: 33, distance: 19.4
click at [223, 33] on p "Certified gluten-free organic oat flour, pumpkin puree, organic vegan butter , …" at bounding box center [277, 22] width 180 height 38
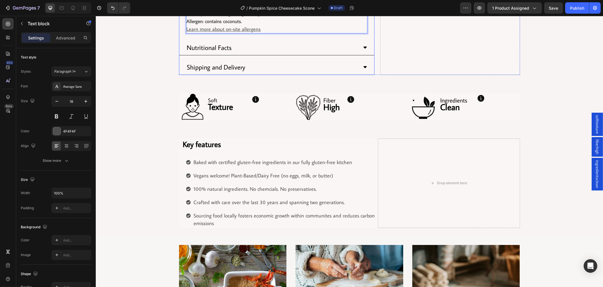
scroll to position [275, 0]
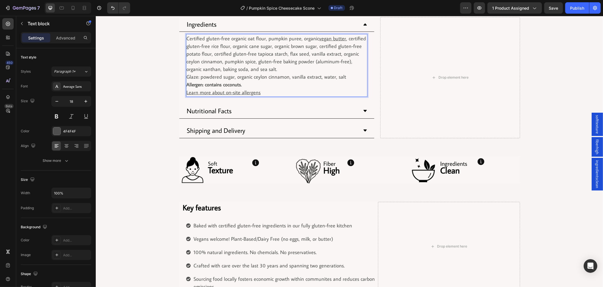
click at [269, 78] on p "Glaze: powdered sugar, organic ceylon cinnamon, vanilla extract, water, salt Al…" at bounding box center [277, 81] width 180 height 16
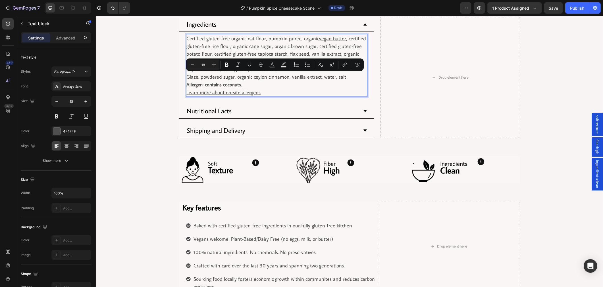
click at [338, 78] on p "Glaze: powdered sugar, organic ceylon cinnamon, vanilla extract, water, salt Al…" at bounding box center [277, 81] width 180 height 16
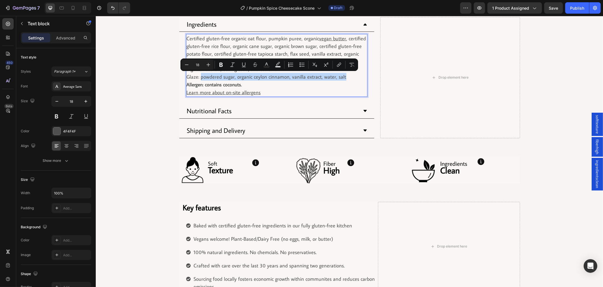
drag, startPoint x: 342, startPoint y: 76, endPoint x: 199, endPoint y: 77, distance: 143.0
click at [199, 77] on p "Glaze: powdered sugar, organic ceylon cinnamon, vanilla extract, water, salt Al…" at bounding box center [277, 81] width 180 height 16
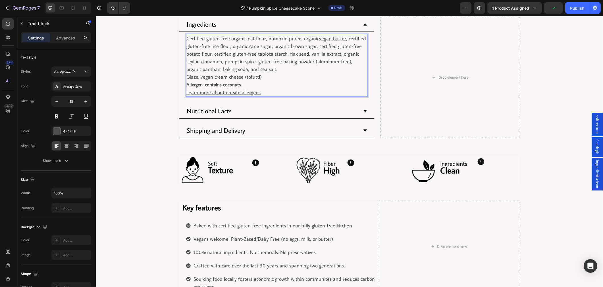
click at [268, 78] on p "Glaze: vegan cream cheese (tofutti) Allergen: contains coconuts." at bounding box center [277, 81] width 180 height 16
click at [342, 38] on p "Certified gluten-free organic oat flour, pumpkin puree, organic vegan butter , …" at bounding box center [277, 54] width 180 height 38
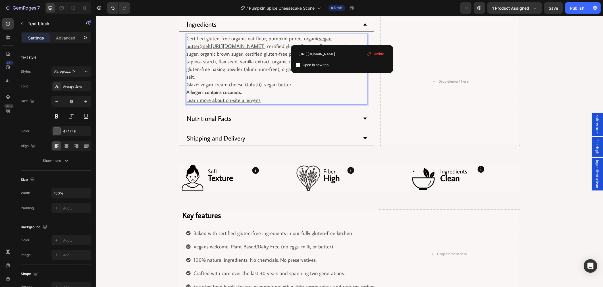
click at [304, 81] on p "Glaze: vegan cream cheese (tofutti), vegan butter Allergen: contains coconuts." at bounding box center [277, 89] width 180 height 16
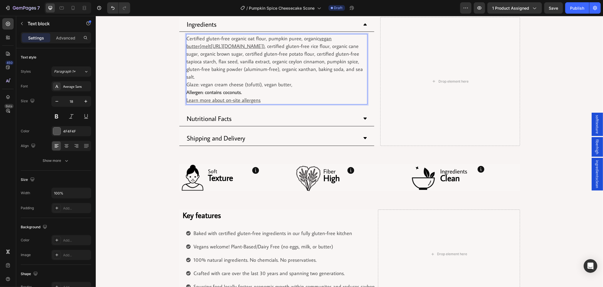
click at [262, 81] on p "Glaze: vegan cream cheese (tofutti), vegan butter, Allergen: contains coconuts." at bounding box center [277, 89] width 180 height 16
click at [259, 81] on p "Glaze: vegan cream cheese (tofutti), vegan butter, Allergen: contains coconuts." at bounding box center [277, 89] width 180 height 16
click at [345, 81] on p "Glaze: vegan cream cheese (tofutti), powdered sugar, vegan butter, Allergen: co…" at bounding box center [277, 89] width 180 height 16
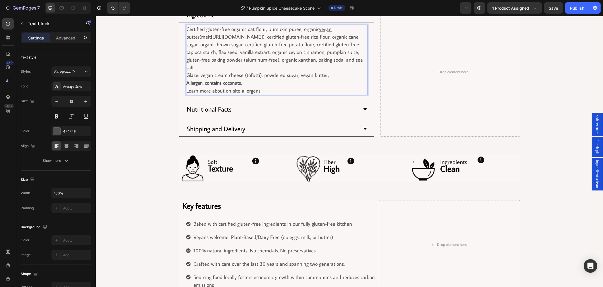
scroll to position [316, 0]
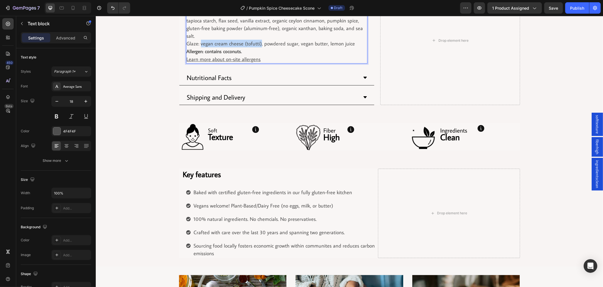
drag, startPoint x: 258, startPoint y: 35, endPoint x: 198, endPoint y: 36, distance: 59.2
click at [198, 40] on p "Glaze: vegan cream cheese (tofutti), powdered sugar, vegan butter, lemon juice …" at bounding box center [277, 48] width 180 height 16
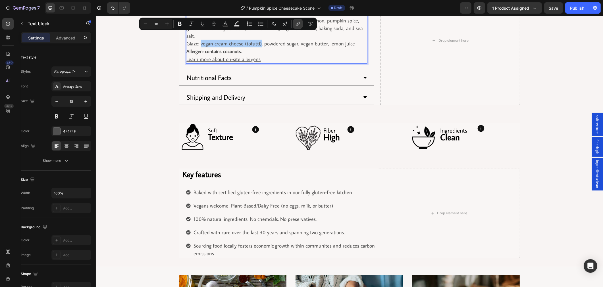
click at [299, 26] on icon "Editor contextual toolbar" at bounding box center [298, 24] width 6 height 6
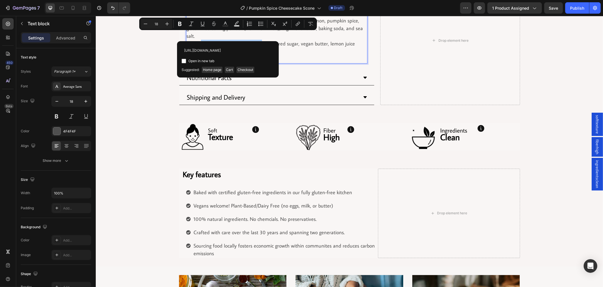
scroll to position [0, 16]
type input "https://www.tofutti.com/dairy-free-cream-cheese"
click at [182, 61] on input "Editor contextual toolbar" at bounding box center [184, 61] width 5 height 5
checkbox input "true"
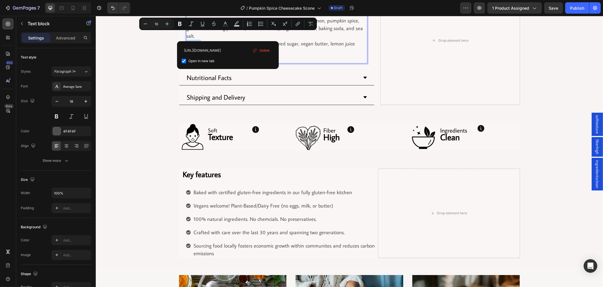
scroll to position [0, 0]
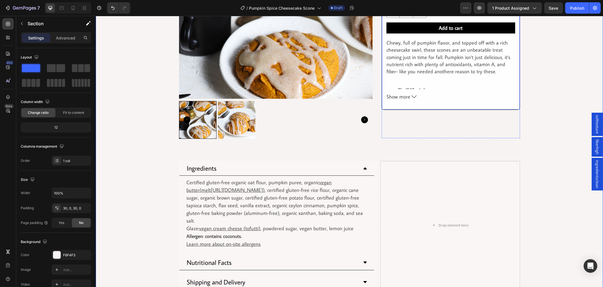
scroll to position [126, 0]
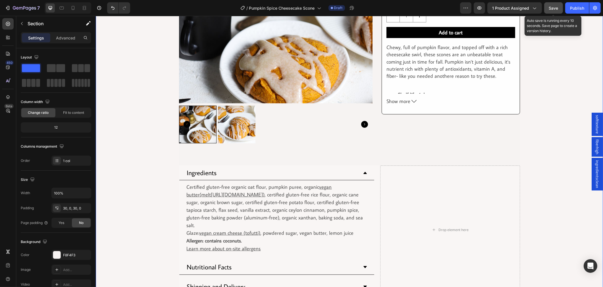
click at [549, 6] on button "Save" at bounding box center [554, 7] width 19 height 11
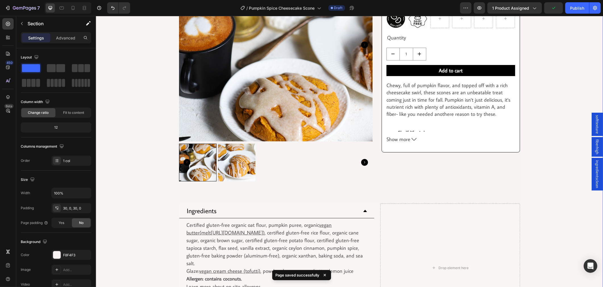
scroll to position [63, 0]
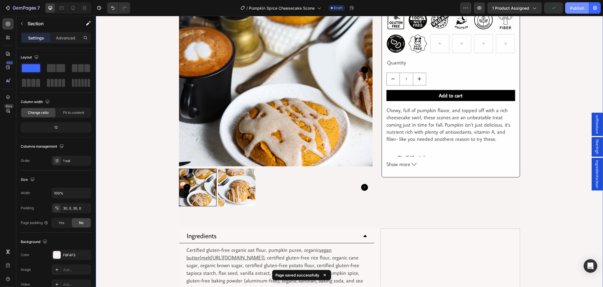
click at [578, 7] on div "Publish" at bounding box center [577, 8] width 14 height 6
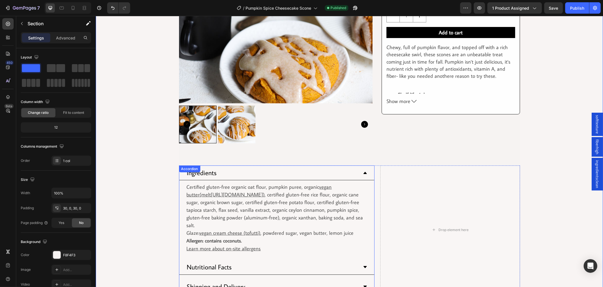
scroll to position [0, 0]
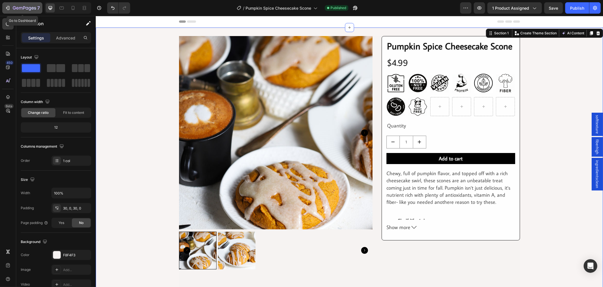
click at [10, 6] on icon "button" at bounding box center [8, 8] width 6 height 6
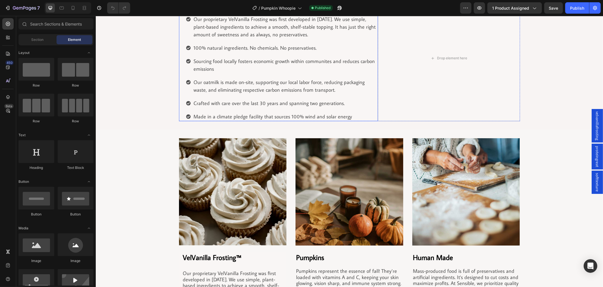
scroll to position [474, 0]
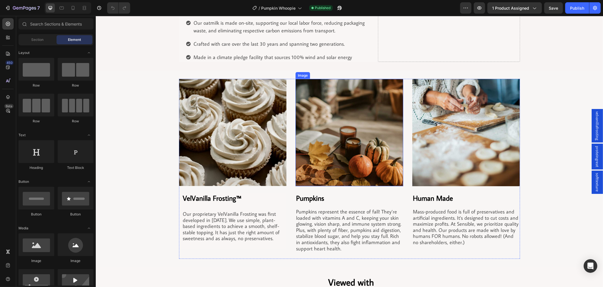
click at [360, 174] on img at bounding box center [349, 133] width 108 height 108
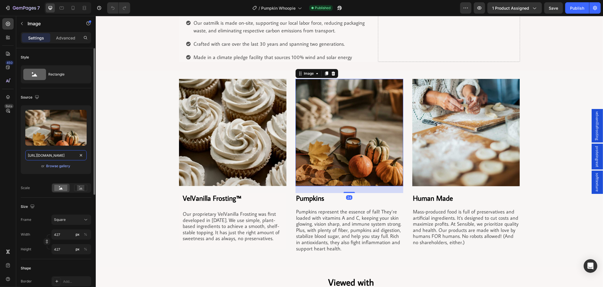
click at [69, 152] on input "https://cdn.shopify.com/s/files/1/0743/7382/4786/files/gempages_507326247945110…" at bounding box center [55, 155] width 61 height 10
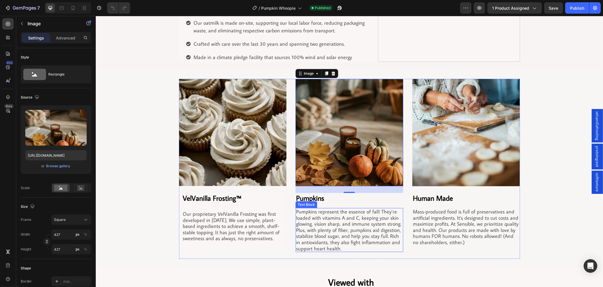
click at [339, 231] on p "Pumpkins represent the essence of fall! They’re loaded with vitamins A and C, k…" at bounding box center [349, 230] width 107 height 43
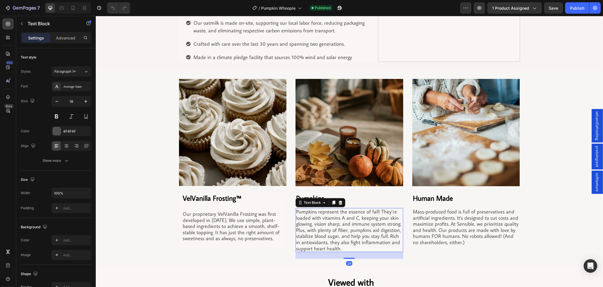
click at [340, 247] on p "Pumpkins represent the essence of fall! They’re loaded with vitamins A and C, k…" at bounding box center [349, 230] width 107 height 43
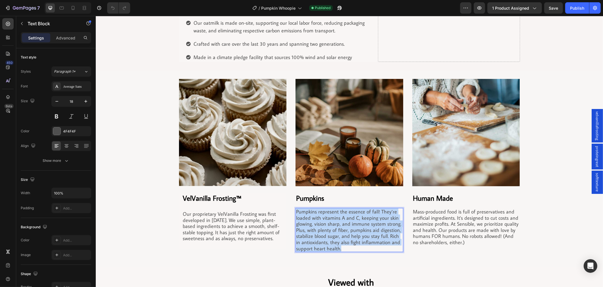
drag, startPoint x: 311, startPoint y: 229, endPoint x: 291, endPoint y: 210, distance: 28.4
click at [291, 210] on div "Image VelVanilla Frosting™ Heading Our proprietary VelVanilla Frosting was firs…" at bounding box center [349, 169] width 341 height 180
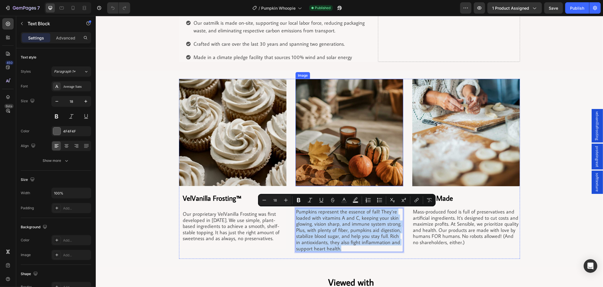
copy p "Pumpkins represent the essence of fall! They’re loaded with vitamins A and C, k…"
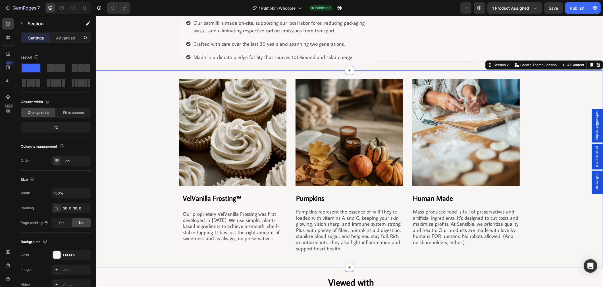
click at [538, 237] on div "Image VelVanilla Frosting™ Heading Our proprietary VelVanilla Frosting was firs…" at bounding box center [350, 169] width 508 height 180
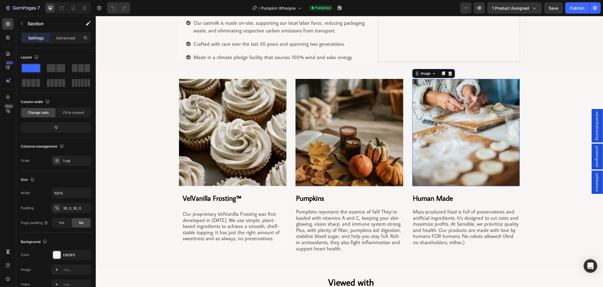
click at [473, 167] on img at bounding box center [466, 133] width 108 height 108
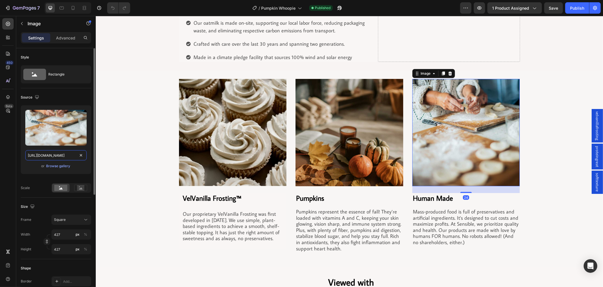
click at [50, 154] on input "https://cdn.shopify.com/s/files/1/0743/7382/4786/files/gempages_507326247945110…" at bounding box center [55, 155] width 61 height 10
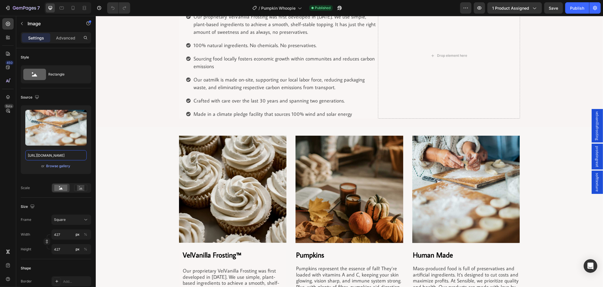
scroll to position [521, 0]
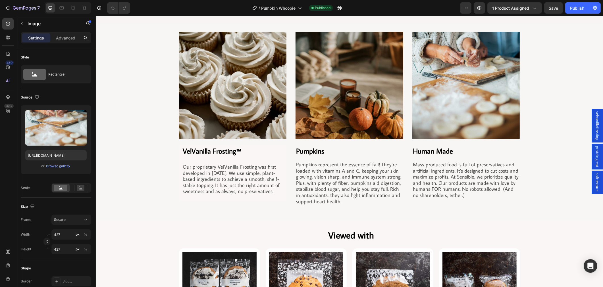
click at [447, 138] on img at bounding box center [466, 86] width 108 height 108
click at [445, 121] on img at bounding box center [466, 86] width 108 height 108
click at [62, 153] on input "https://cdn.shopify.com/s/files/1/0743/7382/4786/files/gempages_507326247945110…" at bounding box center [55, 155] width 61 height 10
click at [43, 155] on input "https://cdn.shopify.com/s/files/1/0743/7382/4786/files/gempages_507326247945110…" at bounding box center [55, 155] width 61 height 10
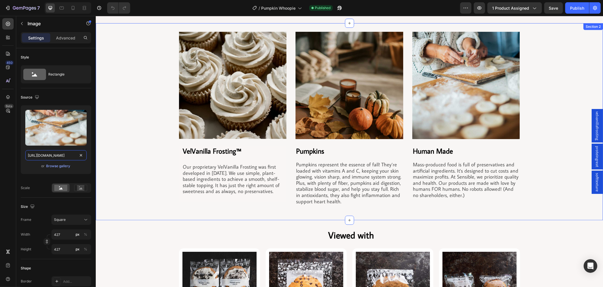
drag, startPoint x: 122, startPoint y: 170, endPoint x: 107, endPoint y: 158, distance: 19.6
click at [430, 149] on h2 "Human Made" at bounding box center [466, 151] width 108 height 11
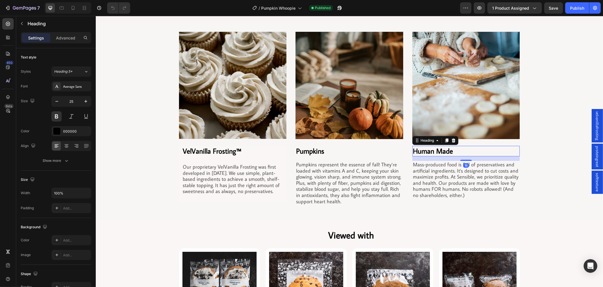
click at [456, 152] on h2 "Human Made" at bounding box center [466, 151] width 108 height 11
drag, startPoint x: 433, startPoint y: 154, endPoint x: 407, endPoint y: 160, distance: 26.7
click at [407, 160] on div "Image VelVanilla Frosting™ Heading Our proprietary VelVanilla Frosting was firs…" at bounding box center [349, 122] width 341 height 180
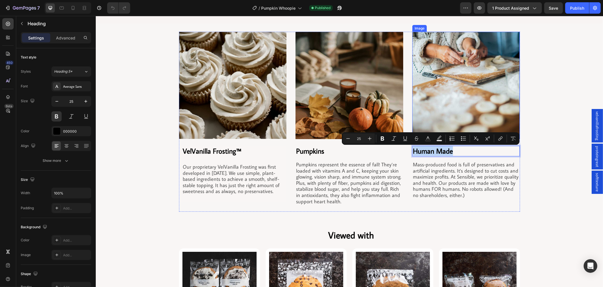
copy p "Human Made"
click at [439, 201] on div "Image Human Made Heading 16 Mass-produced food is full of preservatives and art…" at bounding box center [466, 122] width 108 height 180
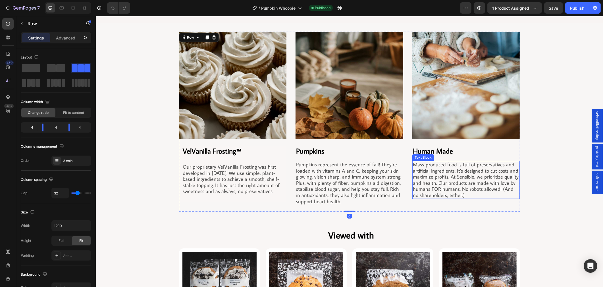
click at [445, 194] on p "Mass-produced food is full of preservatives and artificial ingredients. It's de…" at bounding box center [466, 180] width 107 height 37
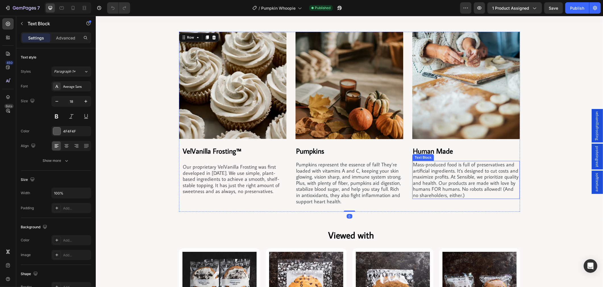
click at [445, 194] on p "Mass-produced food is full of preservatives and artificial ingredients. It's de…" at bounding box center [466, 180] width 107 height 37
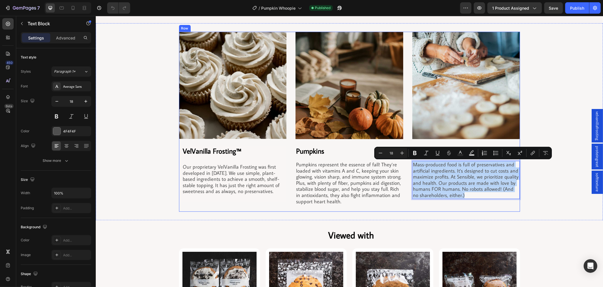
drag, startPoint x: 462, startPoint y: 197, endPoint x: 403, endPoint y: 161, distance: 69.3
click at [403, 161] on div "Image VelVanilla Frosting™ Heading Our proprietary VelVanilla Frosting was firs…" at bounding box center [349, 122] width 341 height 180
copy p "Mass-produced food is full of preservatives and artificial ingredients. It's de…"
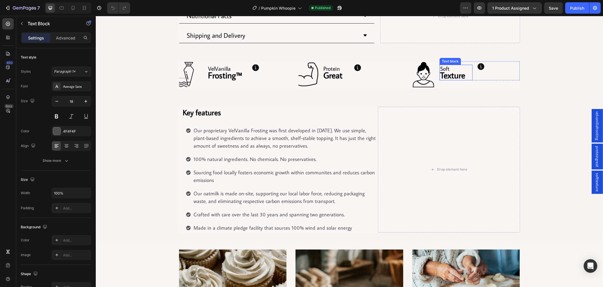
scroll to position [300, 0]
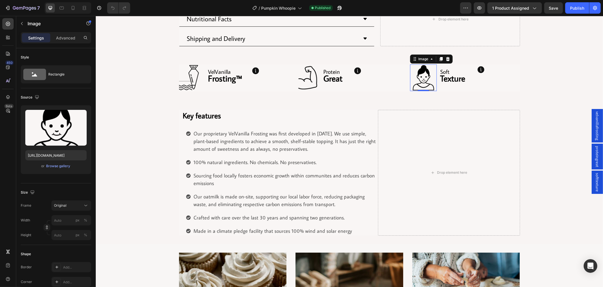
click at [426, 78] on img at bounding box center [423, 78] width 27 height 27
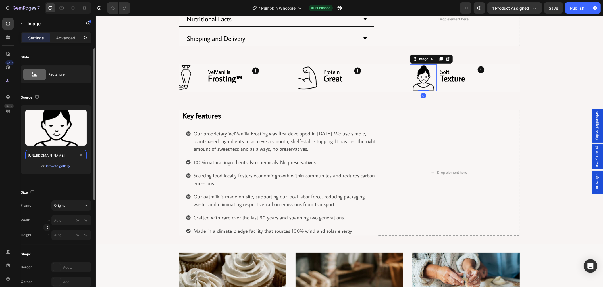
click at [55, 158] on input "https://cdn.shopify.com/s/files/1/0743/7382/4786/files/gempages_507326247945110…" at bounding box center [55, 155] width 61 height 10
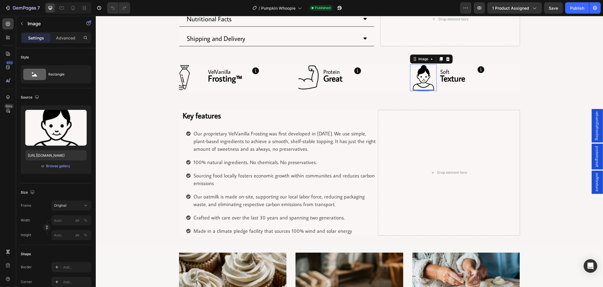
click at [595, 179] on span "softtexture" at bounding box center [598, 182] width 6 height 19
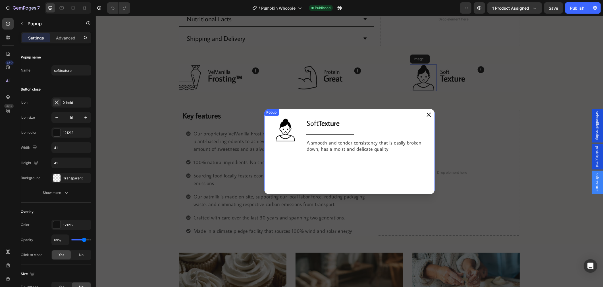
click at [378, 151] on p "A smooth and tender consistency that is easily broken down; has a moist and del…" at bounding box center [366, 146] width 118 height 12
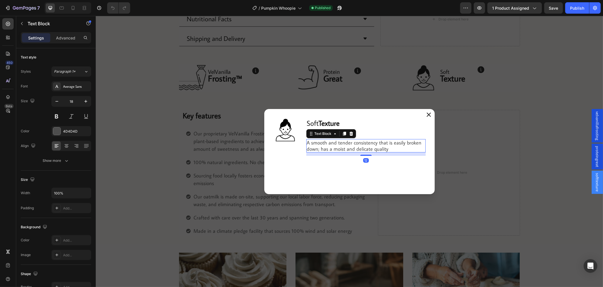
click at [394, 149] on p "A smooth and tender consistency that is easily broken down; has a moist and del…" at bounding box center [366, 146] width 118 height 12
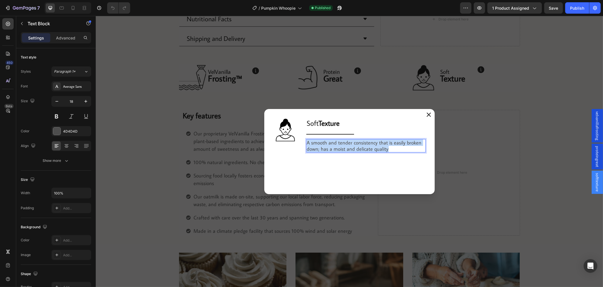
drag, startPoint x: 389, startPoint y: 148, endPoint x: 305, endPoint y: 143, distance: 84.0
click at [307, 143] on p "A smooth and tender consistency that is easily broken down; has a moist and del…" at bounding box center [366, 146] width 118 height 12
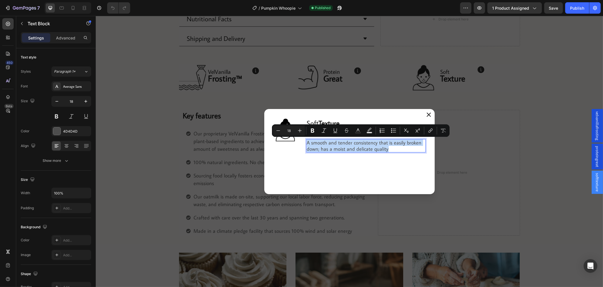
copy p "A smooth and tender consistency that is easily broken down; has a moist and del…"
click at [179, 29] on div "Backdrop" at bounding box center [350, 152] width 508 height 272
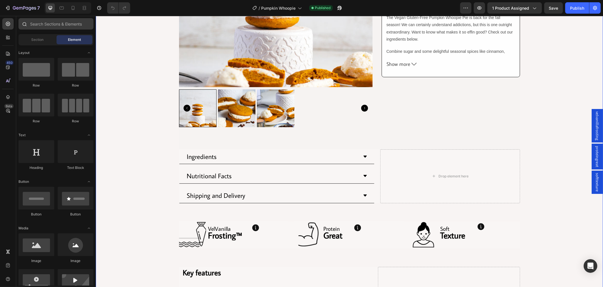
scroll to position [142, 0]
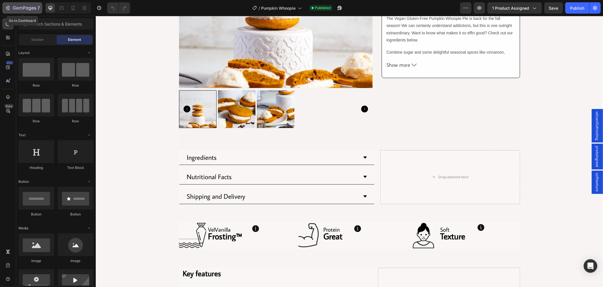
click at [10, 6] on icon "button" at bounding box center [8, 8] width 6 height 6
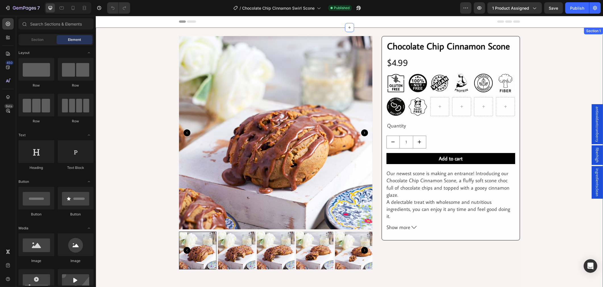
click at [164, 120] on div "Product Images Row Row Chocolate Chip Cinnamon Scone Product Title Row $4.99 Pr…" at bounding box center [350, 267] width 508 height 463
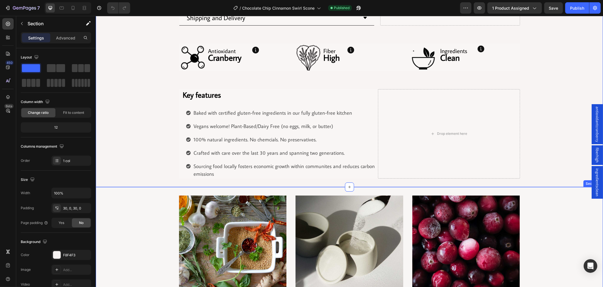
scroll to position [442, 0]
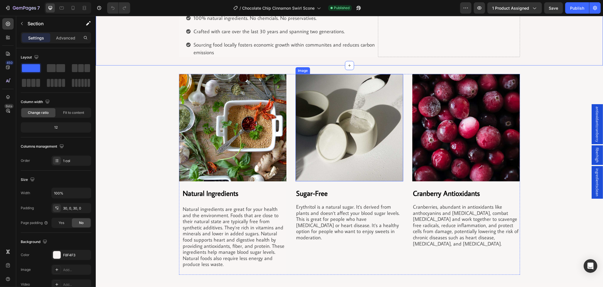
click at [392, 131] on img at bounding box center [349, 128] width 108 height 108
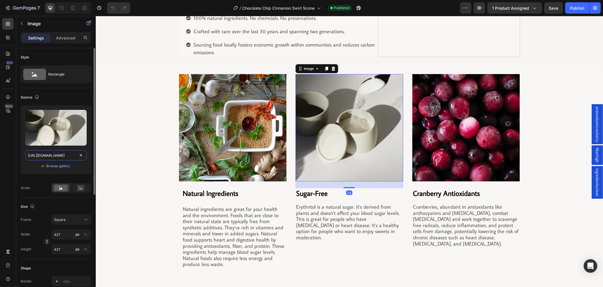
click at [65, 152] on input "https://cdn.shopify.com/s/files/1/0743/7382/4786/files/gempages_507326247945110…" at bounding box center [55, 155] width 61 height 10
paste input "837b1b76-41ce-429e-ba9b-aa4c99e9f20f.jpg?v=1714646440"
type input "https://cdn.shopify.com/s/files/1/0743/7382/4786/files/gempages_507326247945110…"
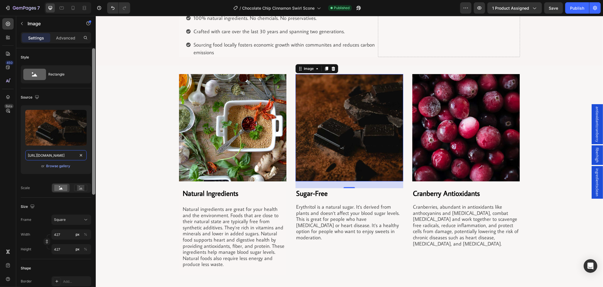
scroll to position [0, 198]
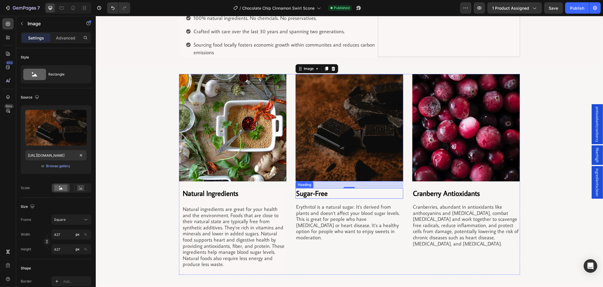
click at [311, 195] on h2 "Sugar-Free" at bounding box center [349, 194] width 108 height 11
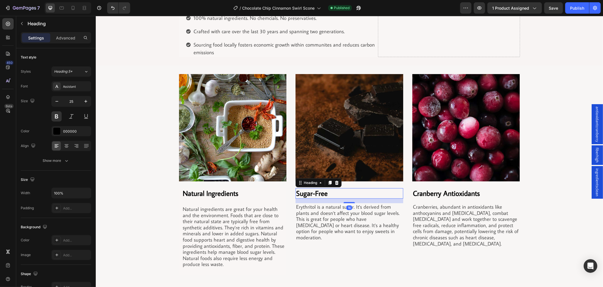
click at [311, 195] on h2 "Sugar-Free" at bounding box center [349, 194] width 108 height 11
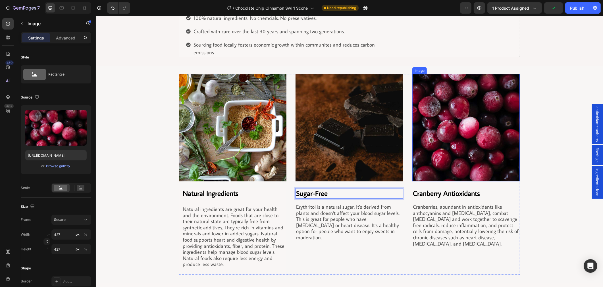
click at [431, 135] on img at bounding box center [466, 128] width 108 height 108
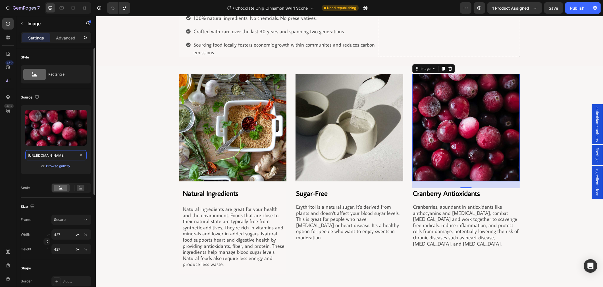
click at [67, 154] on input "https://cdn.shopify.com/s/files/1/0743/7382/4786/files/gempages_507326247945110…" at bounding box center [55, 155] width 61 height 10
paste input "837b1b76-41ce-429e-ba9b-aa4c99e9f20f.jpg?v=1714646440"
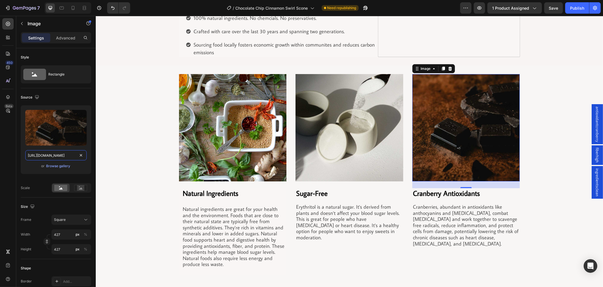
type input "https://cdn.shopify.com/s/files/1/0743/7382/4786/files/gempages_507326247945110…"
click at [420, 187] on div "24" at bounding box center [466, 185] width 108 height 7
click at [423, 192] on h2 "Cranberry Antioxidants" at bounding box center [466, 194] width 108 height 11
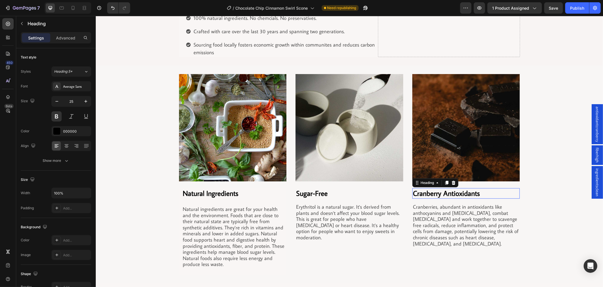
click at [423, 192] on h2 "Cranberry Antioxidants" at bounding box center [466, 194] width 108 height 11
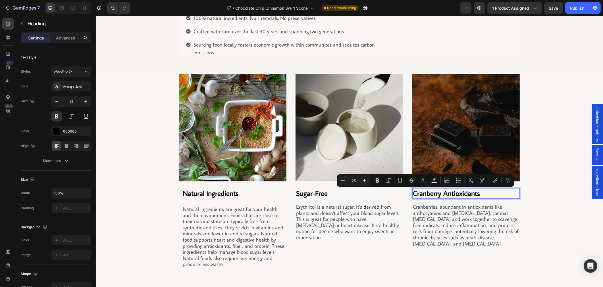
click at [430, 194] on p "Cranberry Antioxidants" at bounding box center [466, 193] width 107 height 9
click at [437, 195] on p "Cranberry Antioxidants" at bounding box center [466, 193] width 107 height 9
click at [431, 195] on p "Cranberry Antioxidants" at bounding box center [466, 193] width 107 height 9
drag, startPoint x: 438, startPoint y: 195, endPoint x: 414, endPoint y: 200, distance: 24.1
click at [415, 200] on div "Image Cranberry Antioxidants Heading 16 Cranberries, abundant in antioxidants l…" at bounding box center [466, 174] width 108 height 201
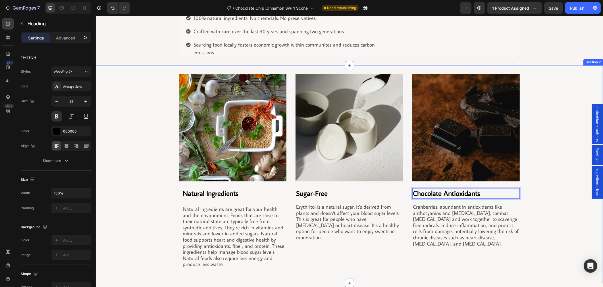
click at [535, 77] on div "Image Natural Ingredients Heading Natural ingredients are great for your health…" at bounding box center [350, 174] width 508 height 201
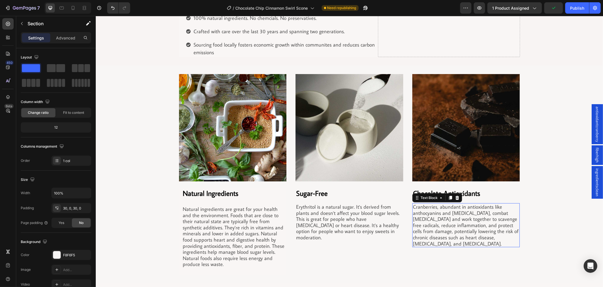
click at [462, 231] on p "Cranberries, abundant in antioxidants like anthocyanins and flavonoids, combat …" at bounding box center [466, 225] width 107 height 43
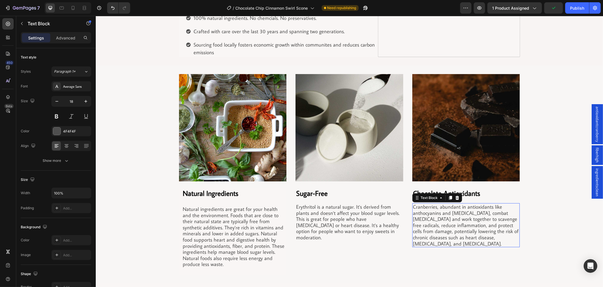
click at [461, 230] on p "Cranberries, abundant in antioxidants like anthocyanins and flavonoids, combat …" at bounding box center [466, 225] width 107 height 43
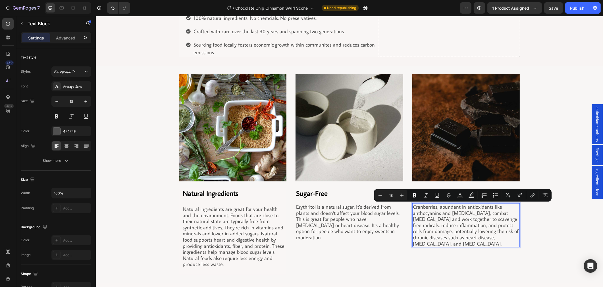
drag, startPoint x: 467, startPoint y: 245, endPoint x: 411, endPoint y: 208, distance: 67.4
click at [413, 208] on p "Cranberries, abundant in antioxidants like anthocyanins and flavonoids, combat …" at bounding box center [466, 225] width 107 height 43
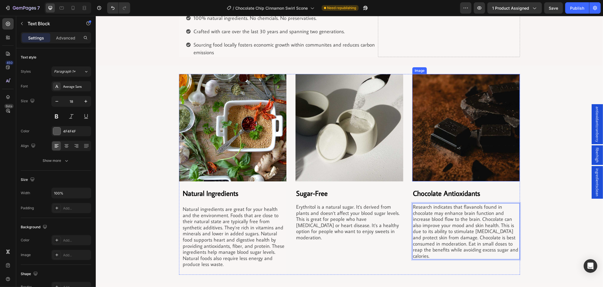
scroll to position [253, 0]
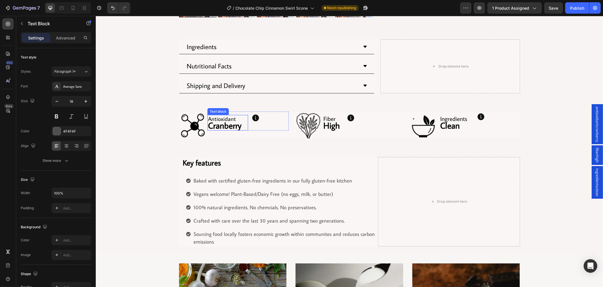
click at [224, 127] on strong "Cranberry" at bounding box center [225, 125] width 34 height 11
click at [595, 127] on span "antioxidantcranberry" at bounding box center [598, 125] width 6 height 36
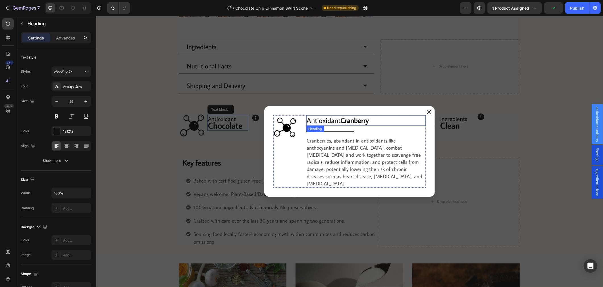
click at [355, 123] on strong "Cranberry" at bounding box center [355, 120] width 28 height 9
click at [371, 125] on p "Antioxidant Cranberry" at bounding box center [366, 120] width 118 height 9
drag, startPoint x: 364, startPoint y: 123, endPoint x: 342, endPoint y: 126, distance: 22.0
click at [342, 125] on strong "Cranberry" at bounding box center [355, 120] width 28 height 9
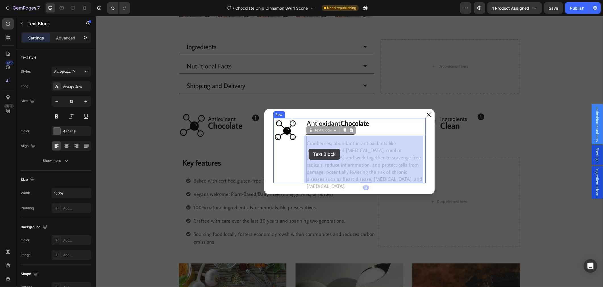
drag, startPoint x: 369, startPoint y: 176, endPoint x: 309, endPoint y: 150, distance: 64.7
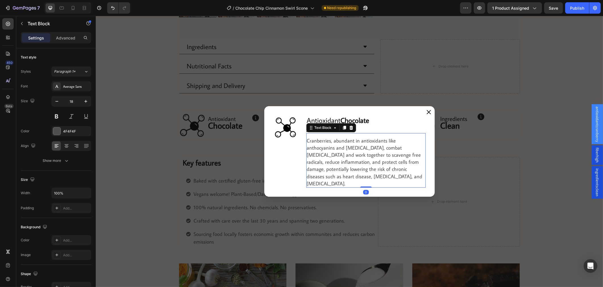
click at [375, 180] on p "Cranberries, abundant in antioxidants like anthocyanins and flavonoids, combat …" at bounding box center [366, 162] width 118 height 50
click at [350, 172] on p "Cranberries, abundant in antioxidants like anthocyanins and flavonoids, combat …" at bounding box center [366, 162] width 118 height 50
click at [360, 154] on p "Cranberries, abundant in antioxidants like anthocyanins and flavonoids, combat …" at bounding box center [366, 162] width 118 height 50
click at [360, 153] on p "Cranberries, abundant in antioxidants like anthocyanins and flavonoids, combat …" at bounding box center [366, 162] width 118 height 50
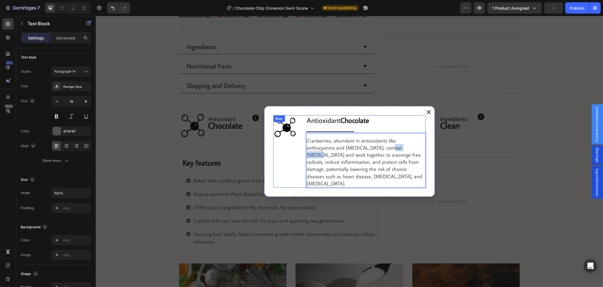
drag, startPoint x: 379, startPoint y: 180, endPoint x: 302, endPoint y: 132, distance: 91.2
click at [302, 132] on div "Image Antioxidant Chocolate Heading Title Line Cranberries, abundant in antioxi…" at bounding box center [349, 151] width 152 height 73
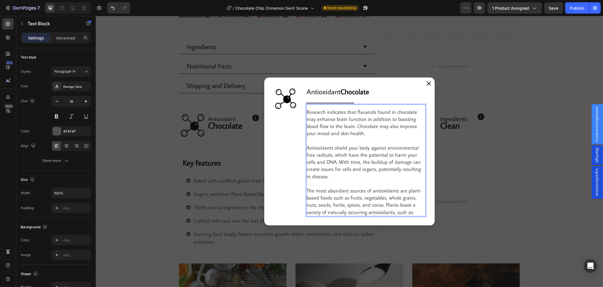
click at [337, 214] on p "The most abundant sources of antioxidants are plant-based foods such as fruits,…" at bounding box center [366, 201] width 118 height 29
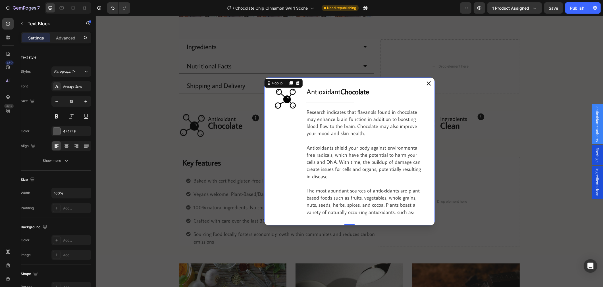
click at [337, 220] on div "Image Antioxidant Chocolate Heading Title Line Research indicates that flavanol…" at bounding box center [349, 152] width 171 height 148
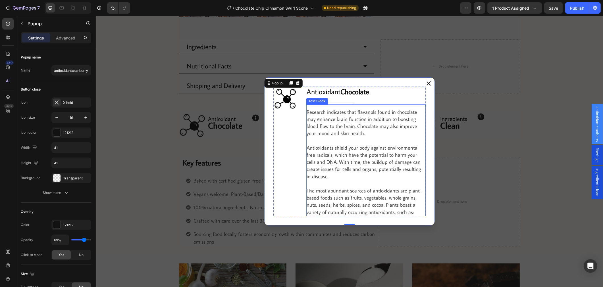
click at [347, 213] on p "The most abundant sources of antioxidants are plant-based foods such as fruits,…" at bounding box center [366, 201] width 118 height 29
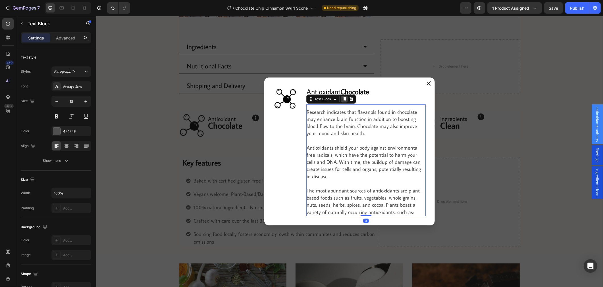
click at [342, 101] on icon "Dialog body" at bounding box center [344, 99] width 5 height 5
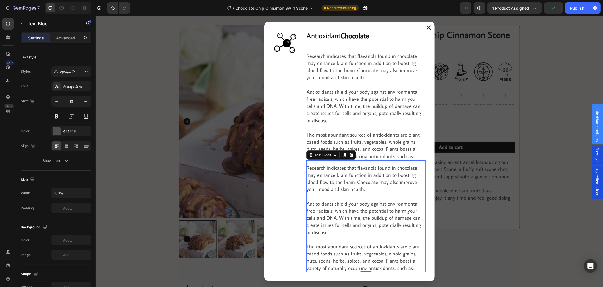
scroll to position [0, 0]
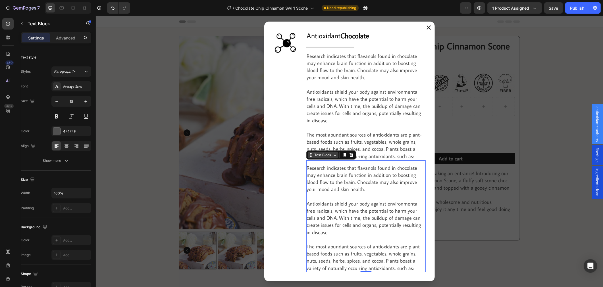
click at [333, 154] on icon "Dialog body" at bounding box center [335, 155] width 5 height 5
click at [349, 154] on icon "Dialog body" at bounding box center [351, 155] width 4 height 4
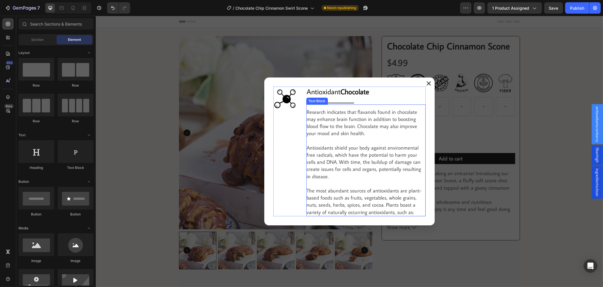
drag, startPoint x: 343, startPoint y: 164, endPoint x: 345, endPoint y: 166, distance: 3.2
click at [343, 164] on p "Antioxidants shield your body against environmental free radicals, which have t…" at bounding box center [366, 162] width 118 height 36
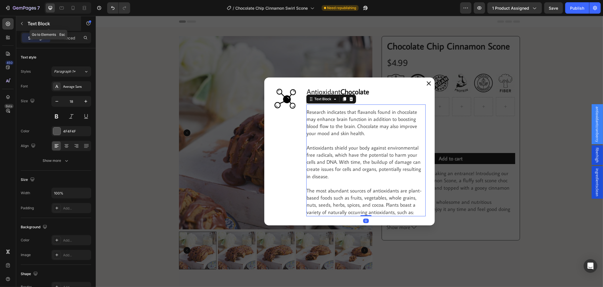
click at [26, 24] on button "button" at bounding box center [21, 23] width 9 height 9
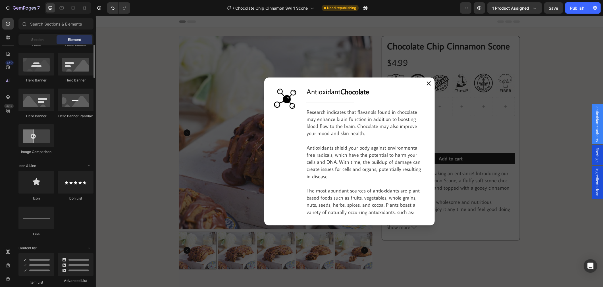
scroll to position [284, 0]
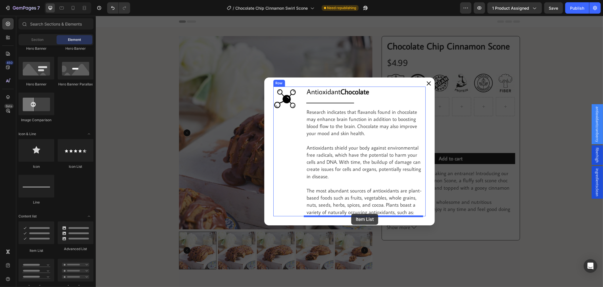
drag, startPoint x: 132, startPoint y: 250, endPoint x: 350, endPoint y: 215, distance: 220.9
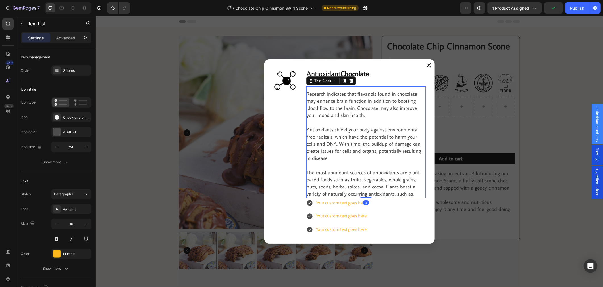
click at [351, 195] on p "The most abundant sources of antioxidants are plant-based foods such as fruits,…" at bounding box center [366, 183] width 118 height 29
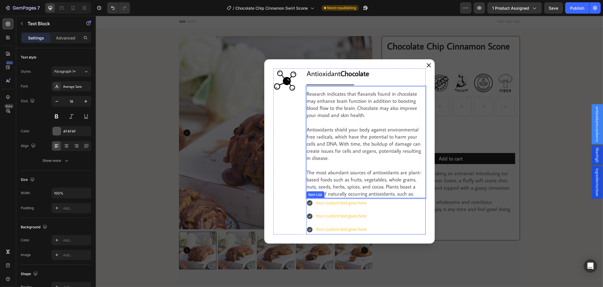
click at [348, 205] on div "Your custom text goes here" at bounding box center [341, 203] width 52 height 10
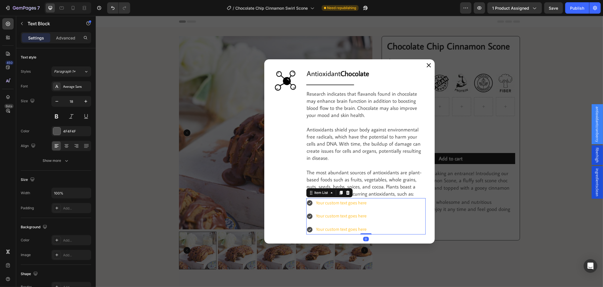
click at [348, 205] on div "Your custom text goes here" at bounding box center [341, 203] width 52 height 10
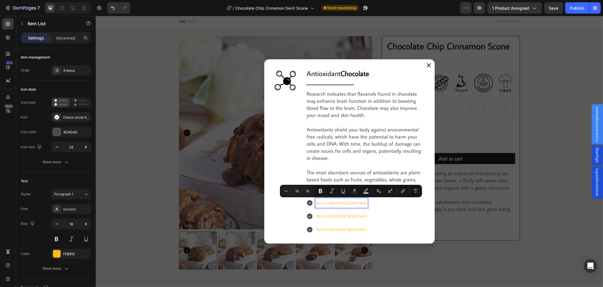
click at [316, 204] on p "Your custom text goes here" at bounding box center [341, 203] width 51 height 8
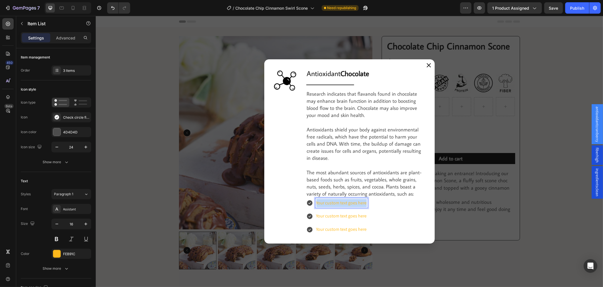
drag, startPoint x: 315, startPoint y: 204, endPoint x: 371, endPoint y: 207, distance: 56.1
click at [371, 207] on div "Your custom text goes here Your custom text goes here Your custom text goes here" at bounding box center [365, 216] width 119 height 36
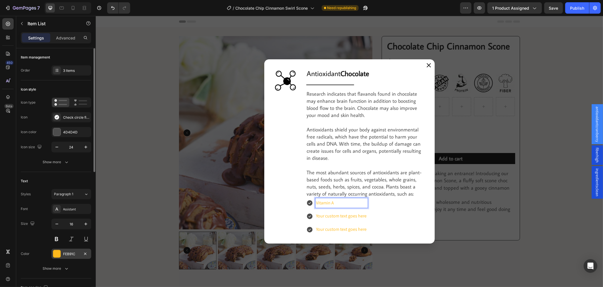
click at [60, 254] on div at bounding box center [56, 254] width 7 height 7
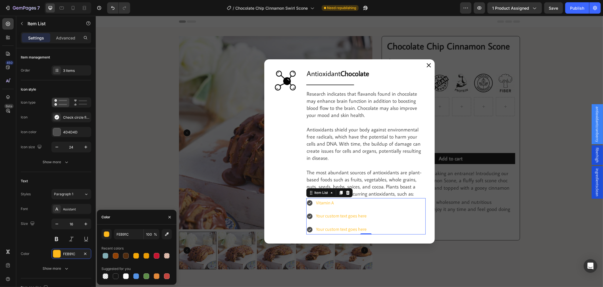
drag, startPoint x: 112, startPoint y: 276, endPoint x: 115, endPoint y: 272, distance: 5.1
click at [112, 276] on div at bounding box center [116, 277] width 8 height 8
type input "151515"
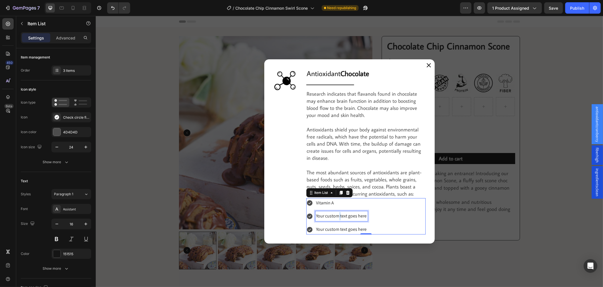
click at [337, 218] on p "Your custom text goes here" at bounding box center [341, 216] width 51 height 8
drag, startPoint x: 323, startPoint y: 216, endPoint x: 317, endPoint y: 217, distance: 6.0
click at [323, 216] on p "Your custom text goes here" at bounding box center [341, 216] width 51 height 8
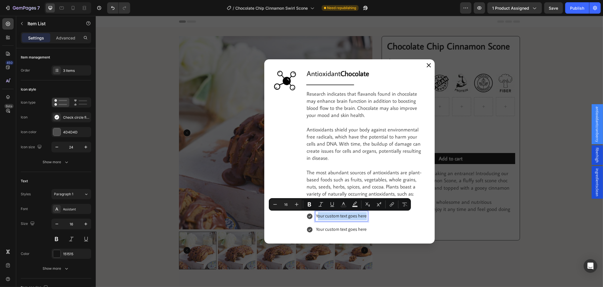
drag, startPoint x: 315, startPoint y: 217, endPoint x: 417, endPoint y: 231, distance: 103.5
click at [417, 231] on div "Vitamin A Your custom text goes here Your custom text goes here" at bounding box center [365, 216] width 119 height 36
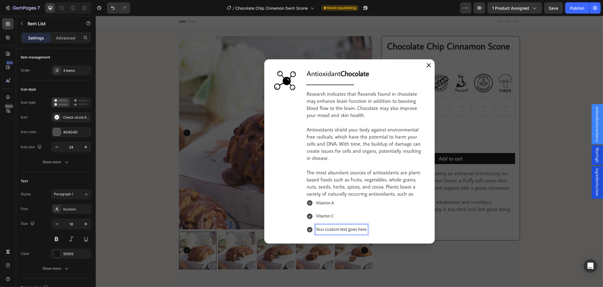
click at [331, 232] on p "Your custom text goes here" at bounding box center [341, 230] width 51 height 8
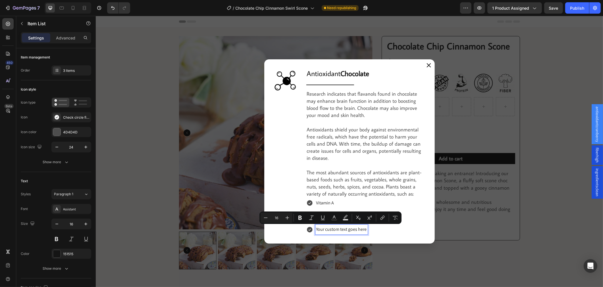
click at [315, 229] on div "Your custom text goes here" at bounding box center [341, 230] width 52 height 10
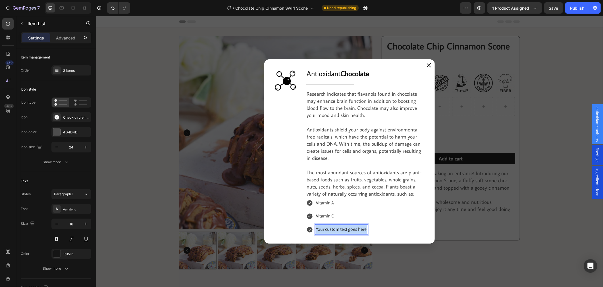
drag, startPoint x: 313, startPoint y: 229, endPoint x: 406, endPoint y: 229, distance: 92.7
click at [406, 229] on div "Vitamin A Vitamin C Your custom text goes here" at bounding box center [365, 216] width 119 height 36
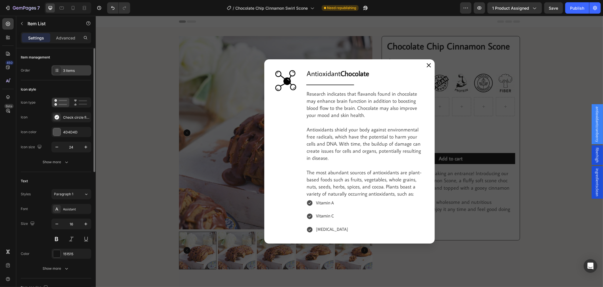
click at [77, 71] on div "3 items" at bounding box center [76, 70] width 27 height 5
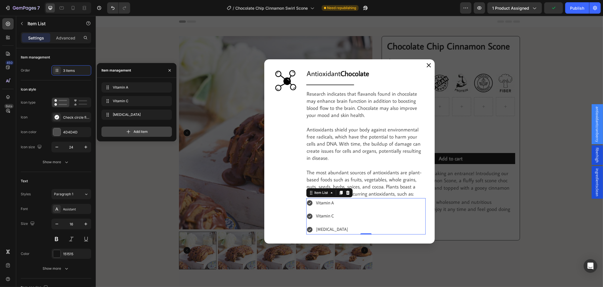
click at [129, 130] on icon at bounding box center [129, 132] width 6 height 6
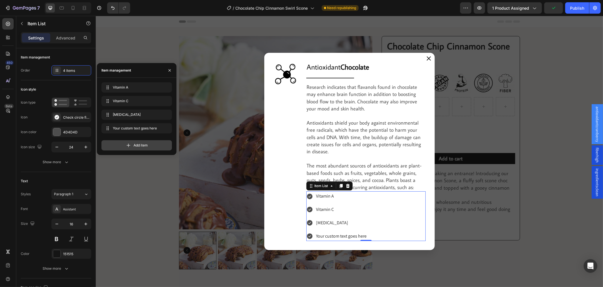
click at [129, 146] on icon at bounding box center [129, 146] width 4 height 4
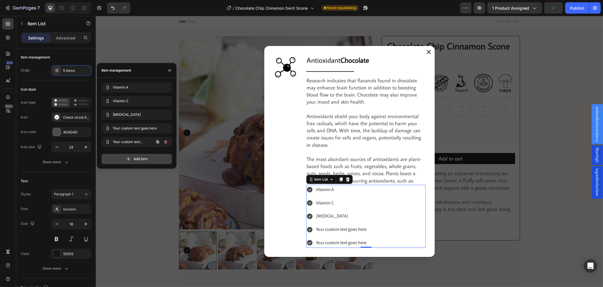
click at [128, 146] on div "Your custom text goes here Your custom text goes here" at bounding box center [137, 142] width 71 height 10
click at [131, 158] on icon at bounding box center [129, 159] width 6 height 6
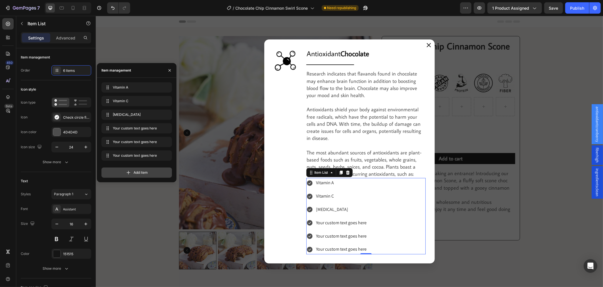
click at [130, 170] on icon at bounding box center [129, 173] width 6 height 6
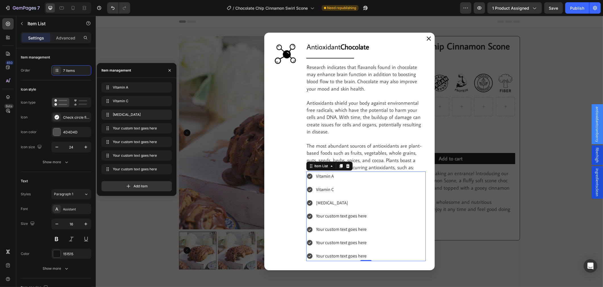
drag, startPoint x: 130, startPoint y: 121, endPoint x: 132, endPoint y: 124, distance: 4.0
click at [130, 121] on div "Vitamin E Vitamin E" at bounding box center [137, 116] width 71 height 13
click at [135, 127] on span "Your custom text goes here" at bounding box center [129, 128] width 32 height 5
click at [346, 222] on div "Vitamin A Vitamin C Vitamin E Your custom text goes here Your custom text goes …" at bounding box center [336, 217] width 61 height 90
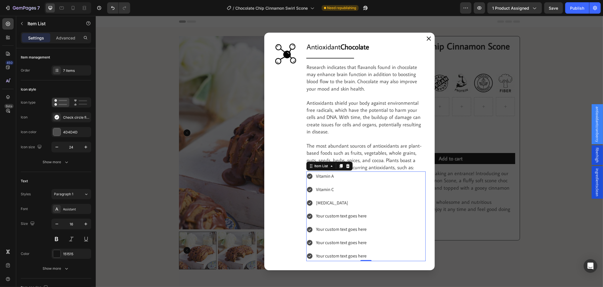
click at [346, 218] on div "Your custom text goes here" at bounding box center [341, 217] width 52 height 10
click at [346, 218] on p "Your custom text goes here" at bounding box center [341, 216] width 51 height 8
click at [320, 218] on p "Your custom text goes here" at bounding box center [341, 216] width 51 height 8
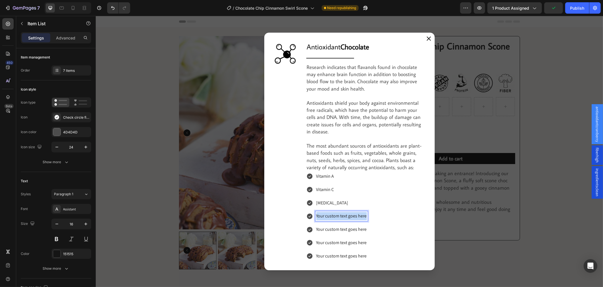
drag, startPoint x: 313, startPoint y: 216, endPoint x: 370, endPoint y: 224, distance: 57.7
click at [370, 224] on div "Vitamin A Vitamin C Vitamin E Your custom text goes here Your custom text goes …" at bounding box center [365, 217] width 119 height 90
click at [335, 234] on p "Your custom text goes here" at bounding box center [341, 230] width 51 height 8
click at [336, 233] on p "Your custom text goes here" at bounding box center [341, 230] width 51 height 8
click at [334, 232] on p "Your custom text goes here" at bounding box center [341, 230] width 51 height 8
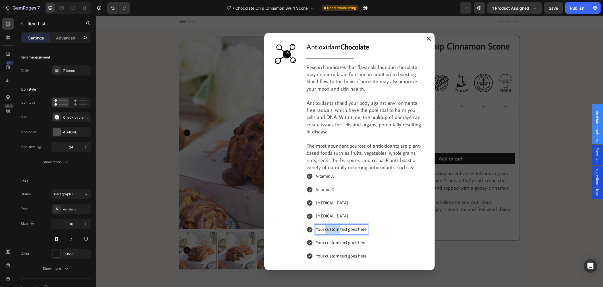
click at [334, 232] on p "Your custom text goes here" at bounding box center [341, 230] width 51 height 8
click at [322, 234] on div "Your custom text goes here" at bounding box center [341, 230] width 52 height 10
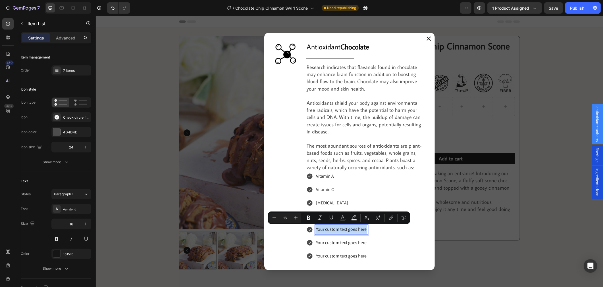
drag, startPoint x: 314, startPoint y: 231, endPoint x: 406, endPoint y: 245, distance: 92.7
click at [406, 245] on div "Vitamin A Vitamin C Vitamin E Beta-Carotene Your custom text goes here Your cus…" at bounding box center [365, 217] width 119 height 90
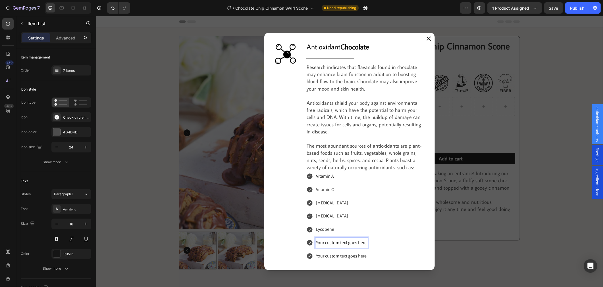
click at [344, 241] on p "Your custom text goes here" at bounding box center [341, 243] width 51 height 8
click at [343, 241] on p "Your custom text goes here" at bounding box center [341, 243] width 51 height 8
drag, startPoint x: 314, startPoint y: 243, endPoint x: 393, endPoint y: 256, distance: 80.6
click at [393, 256] on div "Vitamin A Vitamin C Vitamin E Beta-Carotene Lycopene Your custom text goes here…" at bounding box center [365, 217] width 119 height 90
click at [331, 257] on p "Your custom text goes here" at bounding box center [341, 257] width 51 height 8
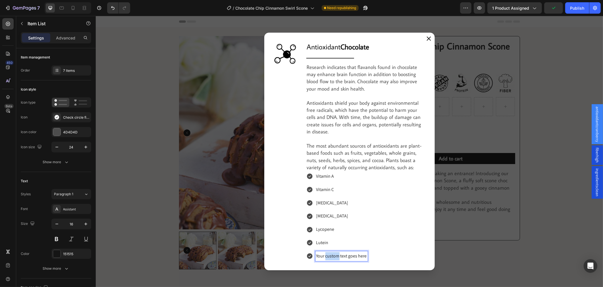
click at [330, 258] on p "Your custom text goes here" at bounding box center [341, 257] width 51 height 8
drag, startPoint x: 315, startPoint y: 258, endPoint x: 372, endPoint y: 261, distance: 56.7
click at [372, 261] on div "Vitamin A Vitamin C Vitamin E Beta-Carotene Lycopene Lutein Your custom text go…" at bounding box center [365, 217] width 119 height 90
click at [75, 73] on div "7 items" at bounding box center [71, 70] width 40 height 10
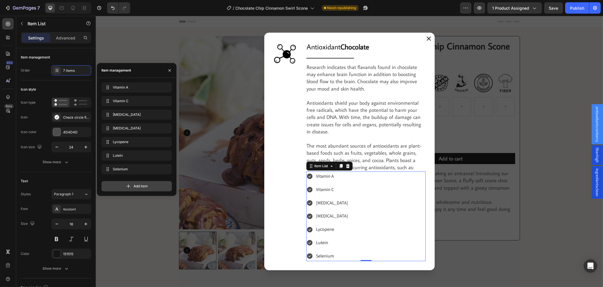
click at [156, 187] on div "Add item" at bounding box center [137, 186] width 71 height 10
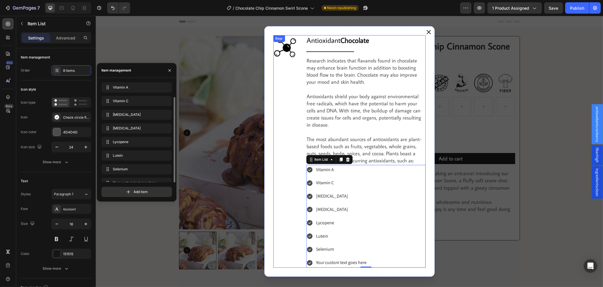
scroll to position [8, 0]
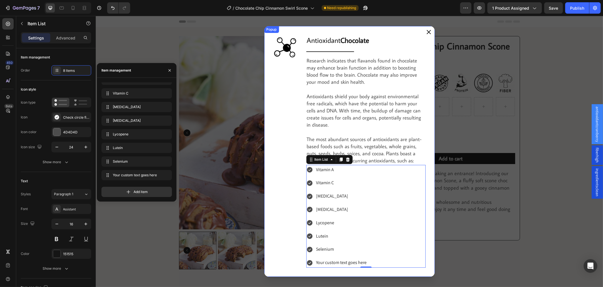
click at [347, 264] on div "Your custom text goes here" at bounding box center [341, 263] width 52 height 10
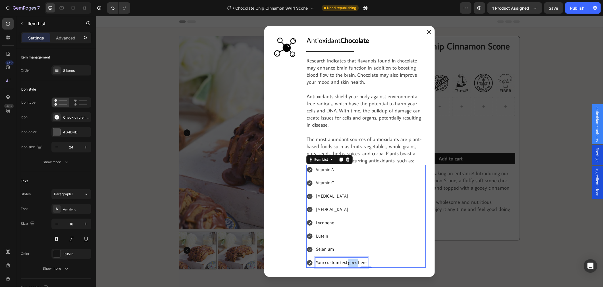
click at [347, 264] on p "Your custom text goes here" at bounding box center [341, 263] width 51 height 8
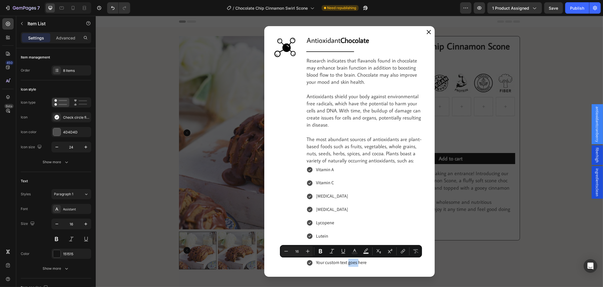
click at [365, 260] on div "Vitamin A Vitamin C Vitamin E Beta-Carotene Lycopene Lutein Selenium Your custo…" at bounding box center [365, 216] width 119 height 103
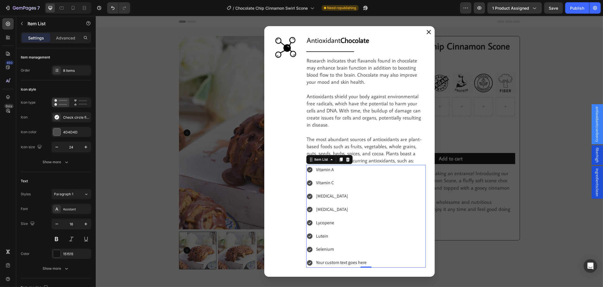
click at [364, 262] on div "Your custom text goes here" at bounding box center [341, 263] width 52 height 10
drag, startPoint x: 364, startPoint y: 262, endPoint x: 309, endPoint y: 266, distance: 55.5
click at [309, 266] on div "Your custom text goes here" at bounding box center [336, 263] width 61 height 10
click at [564, 78] on div "Backdrop" at bounding box center [350, 152] width 508 height 272
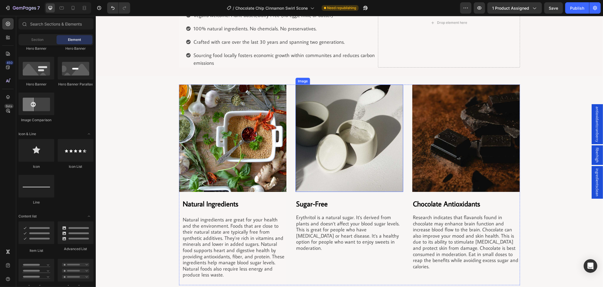
scroll to position [442, 0]
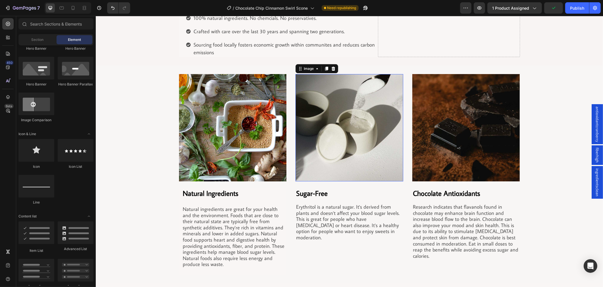
click at [350, 175] on img at bounding box center [349, 128] width 108 height 108
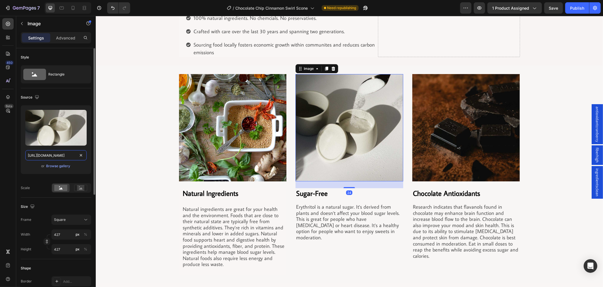
click at [56, 154] on input "https://cdn.shopify.com/s/files/1/0743/7382/4786/files/gempages_507326247945110…" at bounding box center [55, 155] width 61 height 10
paste input "9fcdecf1-ac24-42a3-b757-4da6e210a433.jpg?v=1714646707"
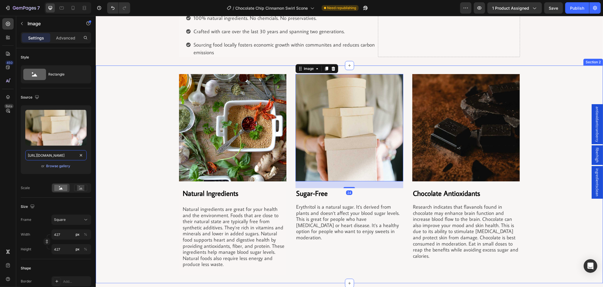
scroll to position [0, 198]
type input "https://cdn.shopify.com/s/files/1/0743/7382/4786/files/gempages_507326247945110…"
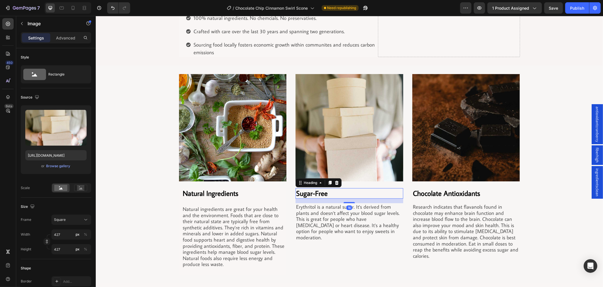
click at [310, 195] on h2 "Sugar-Free" at bounding box center [349, 194] width 108 height 11
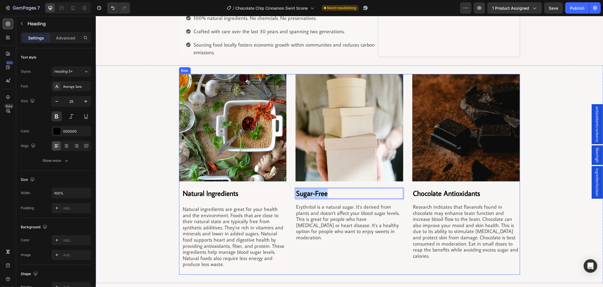
drag, startPoint x: 331, startPoint y: 198, endPoint x: 283, endPoint y: 196, distance: 48.1
click at [283, 196] on div "Image Natural Ingredients Heading Natural ingredients are great for your health…" at bounding box center [349, 174] width 341 height 201
click at [326, 222] on p "Erythritol is a natural sugar. It's derived from plants and doesn't affect your…" at bounding box center [349, 222] width 107 height 37
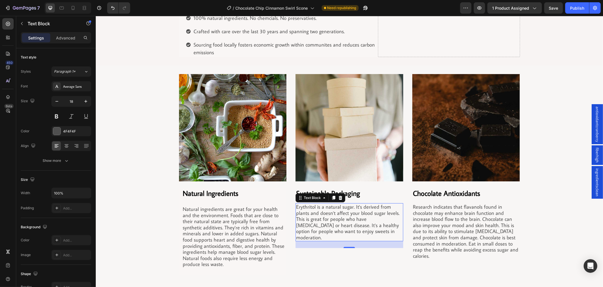
click at [322, 218] on p "Erythritol is a natural sugar. It's derived from plants and doesn't affect your…" at bounding box center [349, 222] width 107 height 37
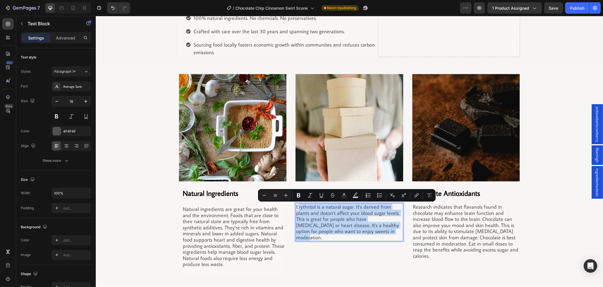
drag, startPoint x: 334, startPoint y: 229, endPoint x: 295, endPoint y: 207, distance: 44.3
click at [296, 207] on p "Erythritol is a natural sugar. It's derived from plants and doesn't affect your…" at bounding box center [349, 222] width 107 height 37
click at [344, 227] on p "Erythritol is a natural sugar. It's derived from plants and doesn't affect your…" at bounding box center [349, 222] width 107 height 37
click at [362, 231] on p "Erythritol is a natural sugar. It's derived from plants and doesn't affect your…" at bounding box center [349, 222] width 107 height 37
drag, startPoint x: 363, startPoint y: 231, endPoint x: 291, endPoint y: 204, distance: 77.5
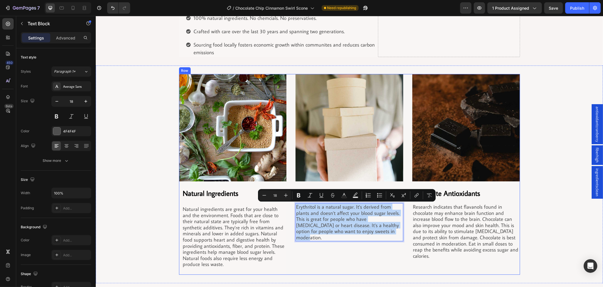
click at [291, 204] on div "Image Natural Ingredients Heading Natural ingredients are great for your health…" at bounding box center [349, 174] width 341 height 201
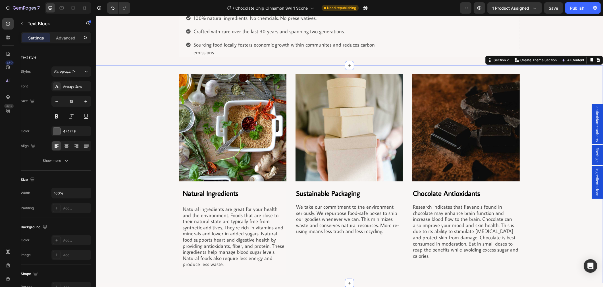
click at [559, 101] on div "Image Natural Ingredients Heading Natural ingredients are great for your health…" at bounding box center [350, 174] width 508 height 201
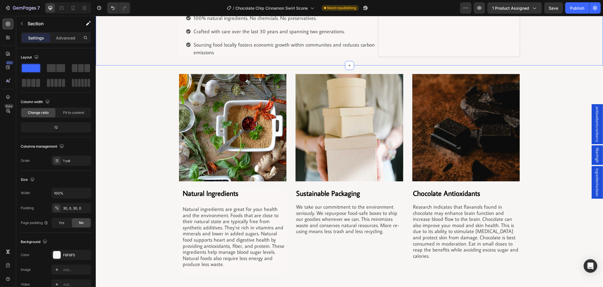
click at [550, 9] on span "Save" at bounding box center [553, 8] width 9 height 5
click at [572, 10] on div "Publish" at bounding box center [577, 8] width 14 height 6
click at [579, 11] on button "Publish" at bounding box center [578, 7] width 24 height 11
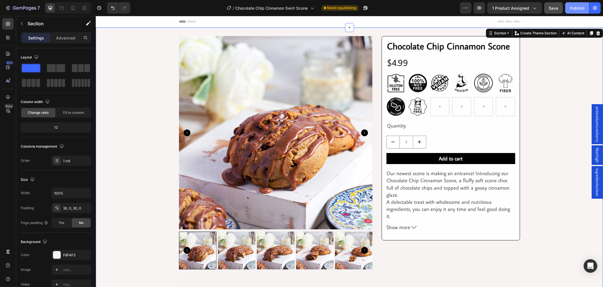
click at [578, 9] on div "Publish" at bounding box center [577, 8] width 14 height 6
click at [571, 9] on button "Publish" at bounding box center [578, 7] width 24 height 11
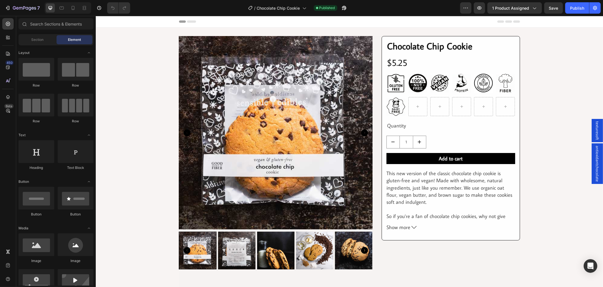
click at [223, 200] on img at bounding box center [276, 133] width 194 height 194
click at [253, 192] on img at bounding box center [276, 133] width 194 height 194
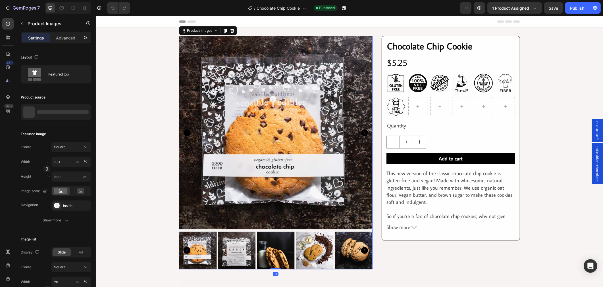
click at [246, 195] on img at bounding box center [276, 133] width 194 height 194
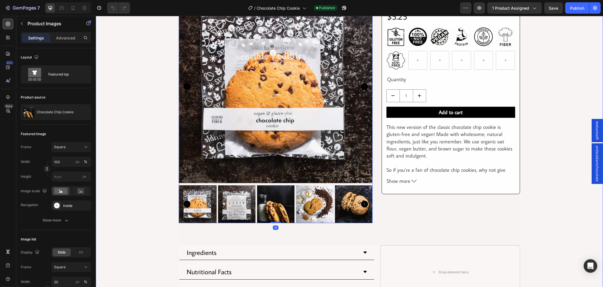
scroll to position [158, 0]
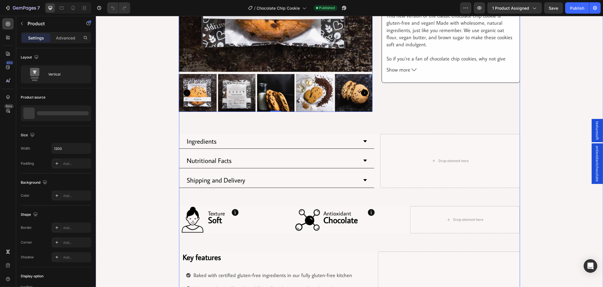
click at [225, 193] on div "Product Images 0 Row Row Chocolate Chip Cookie Product Title Row $5.25 Product …" at bounding box center [349, 130] width 341 height 505
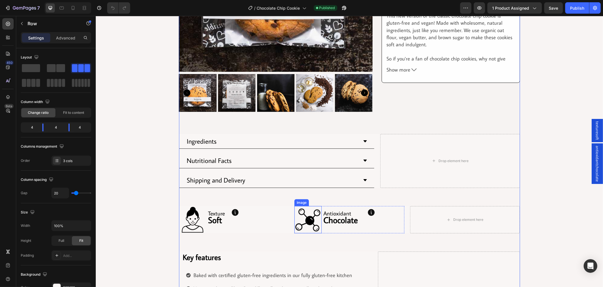
click at [288, 208] on div "Image Texture Soft Text block Button Row Row Image Antioxidant Chocolate Text b…" at bounding box center [349, 219] width 341 height 27
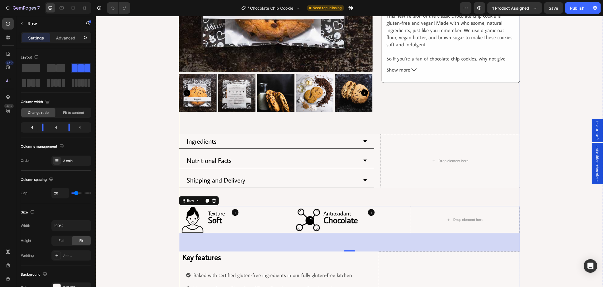
click at [227, 199] on div "Product Images Row Row Chocolate Chip Cookie Product Title Row $5.25 Product Pr…" at bounding box center [349, 130] width 341 height 505
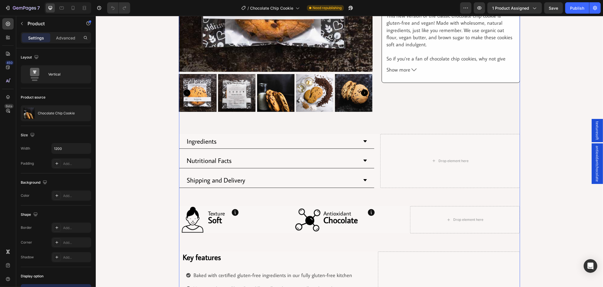
click at [227, 201] on div "Product Images Row Row Chocolate Chip Cookie Product Title Row $5.25 Product Pr…" at bounding box center [349, 130] width 341 height 505
click at [136, 214] on div "Product Images Row Row Chocolate Chip Cookie Product Title Row $5.25 Product Pr…" at bounding box center [350, 130] width 508 height 505
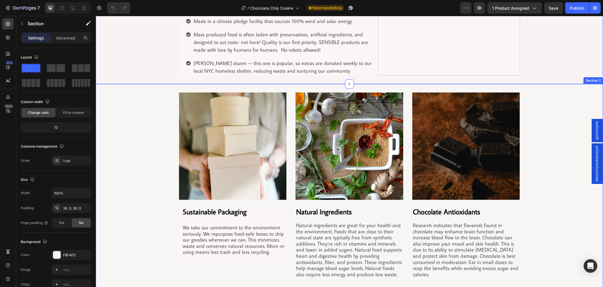
scroll to position [505, 0]
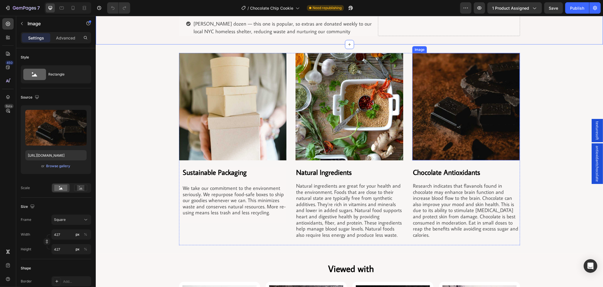
click at [443, 139] on img at bounding box center [466, 107] width 108 height 108
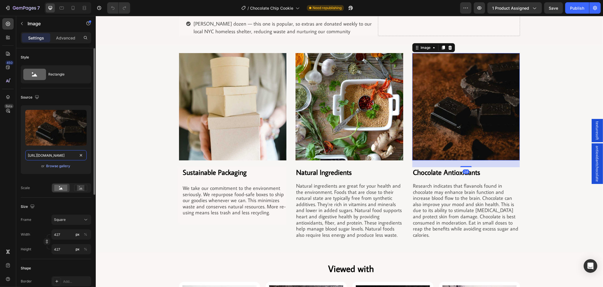
click at [66, 155] on input "https://cdn.shopify.com/s/files/1/0743/7382/4786/files/gempages_507326247945110…" at bounding box center [55, 155] width 61 height 10
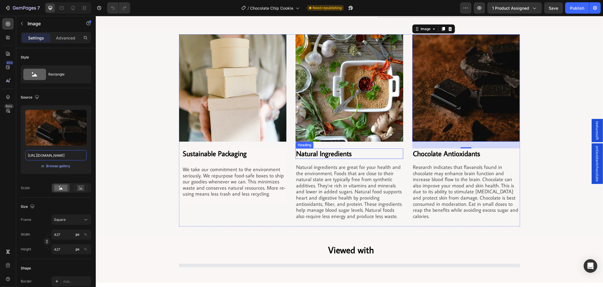
scroll to position [537, 0]
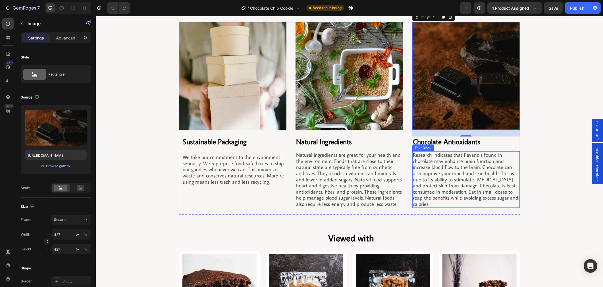
click at [449, 175] on p "Research indicates that flavanols found in chocolate may enhance brain function…" at bounding box center [466, 179] width 107 height 55
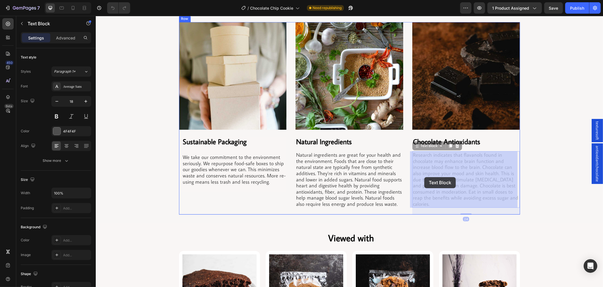
drag, startPoint x: 432, startPoint y: 204, endPoint x: 424, endPoint y: 177, distance: 27.7
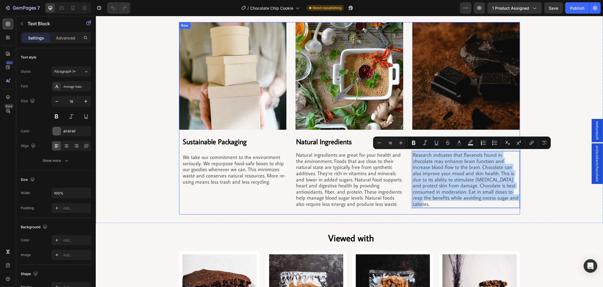
drag, startPoint x: 436, startPoint y: 204, endPoint x: 410, endPoint y: 150, distance: 60.2
click at [595, 151] on span "antioxidantchocolate" at bounding box center [598, 164] width 6 height 36
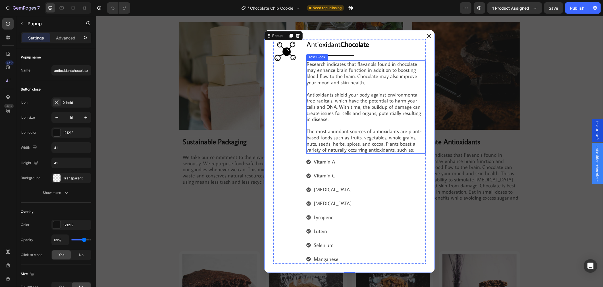
click at [355, 124] on p "Dialog body" at bounding box center [366, 126] width 118 height 6
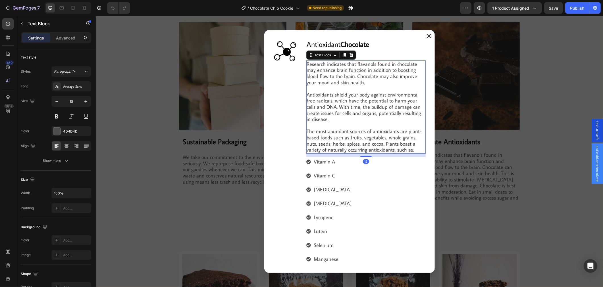
click at [377, 143] on p "The most abundant sources of antioxidants are plant-based foods such as fruits,…" at bounding box center [366, 141] width 118 height 24
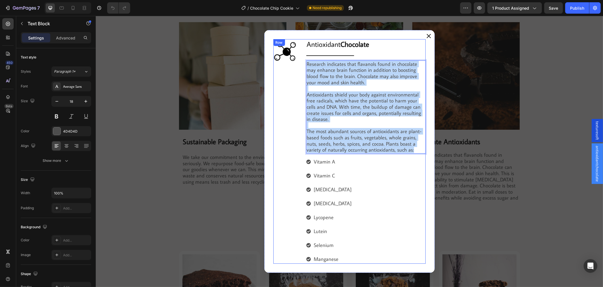
drag, startPoint x: 413, startPoint y: 151, endPoint x: 302, endPoint y: 54, distance: 147.5
click at [302, 54] on div "Image Antioxidant Chocolate Heading Title Line Research indicates that flavanol…" at bounding box center [349, 151] width 152 height 225
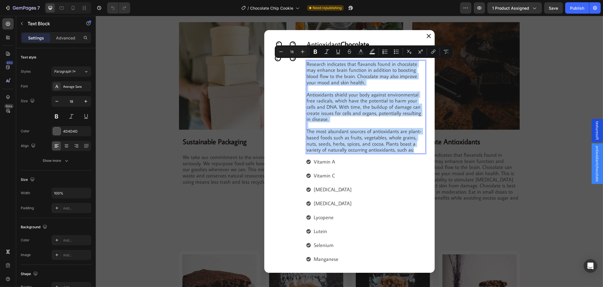
copy div "Research indicates that flavanols found in chocolate may enhance brain function…"
click at [352, 196] on div "Vitamin A Vitamin C Vitamin E Beta-Carotene Lycopene Lutein Selenium Manganese" at bounding box center [365, 210] width 119 height 107
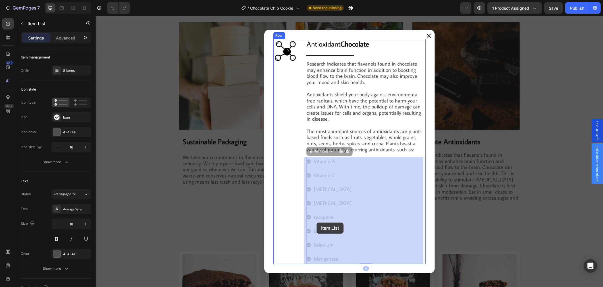
drag, startPoint x: 351, startPoint y: 258, endPoint x: 328, endPoint y: 228, distance: 37.4
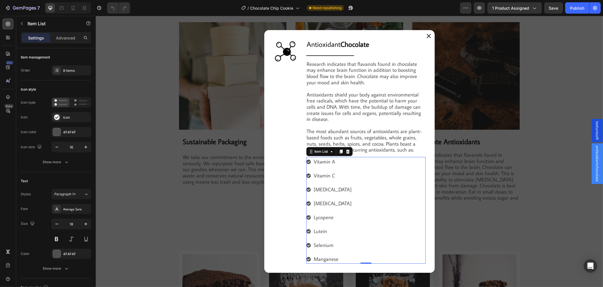
click at [348, 239] on div "Vitamin A Vitamin C Vitamin E Beta-Carotene Lycopene Lutein Selenium Manganese" at bounding box center [365, 210] width 119 height 107
click at [325, 162] on p "Vitamin A" at bounding box center [333, 162] width 38 height 8
click at [334, 161] on p "Vitamin A" at bounding box center [333, 162] width 38 height 8
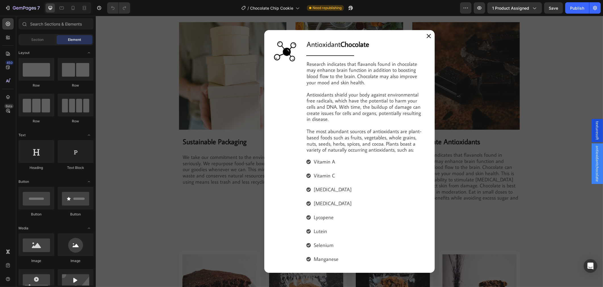
click at [500, 149] on div "Backdrop" at bounding box center [350, 152] width 508 height 272
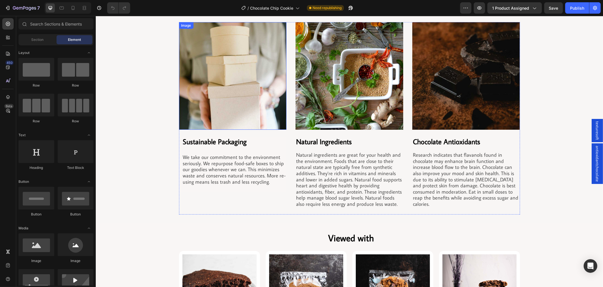
click at [250, 92] on img at bounding box center [233, 76] width 108 height 108
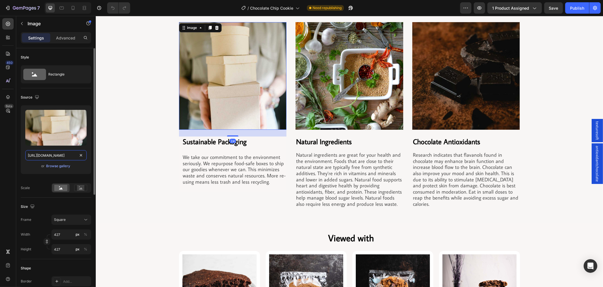
click at [65, 156] on input "https://cdn.shopify.com/s/files/1/0743/7382/4786/files/gempages_507326247945110…" at bounding box center [55, 155] width 61 height 10
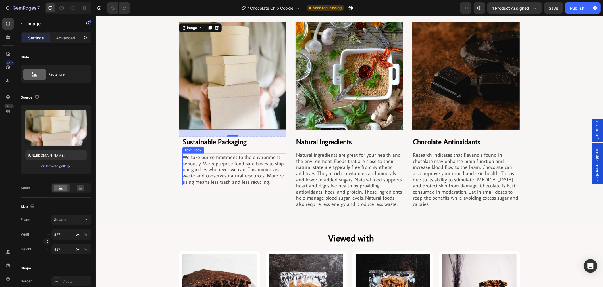
click at [245, 140] on h2 "Sustainable Packaging" at bounding box center [234, 142] width 104 height 11
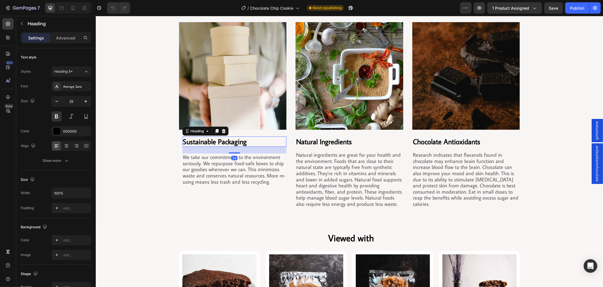
click at [240, 142] on h2 "Sustainable Packaging" at bounding box center [234, 142] width 104 height 11
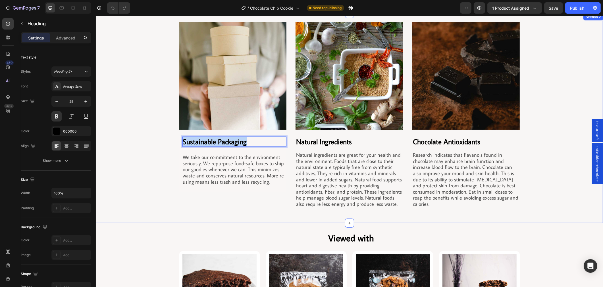
drag, startPoint x: 243, startPoint y: 141, endPoint x: 176, endPoint y: 143, distance: 66.9
click at [176, 143] on div "Image Sustainable Packaging Heading 24 We take our commitment to the environmen…" at bounding box center [350, 118] width 508 height 193
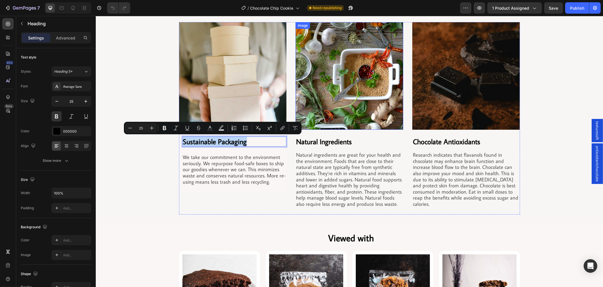
copy p "Sustainable Packaging"
click at [255, 163] on p "We take our commitment to the environment seriously. We repurpose food-safe box…" at bounding box center [234, 169] width 103 height 31
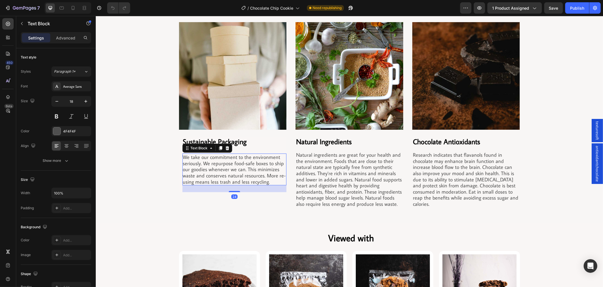
click at [252, 172] on p "We take our commitment to the environment seriously. We repurpose food-safe box…" at bounding box center [234, 169] width 103 height 31
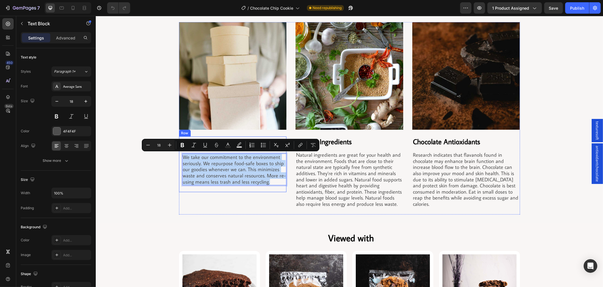
drag, startPoint x: 249, startPoint y: 181, endPoint x: 179, endPoint y: 154, distance: 75.0
click at [179, 154] on div "Sustainable Packaging Heading We take our commitment to the environment serious…" at bounding box center [233, 165] width 108 height 56
copy p "We take our commitment to the environment seriously. We repurpose food-safe box…"
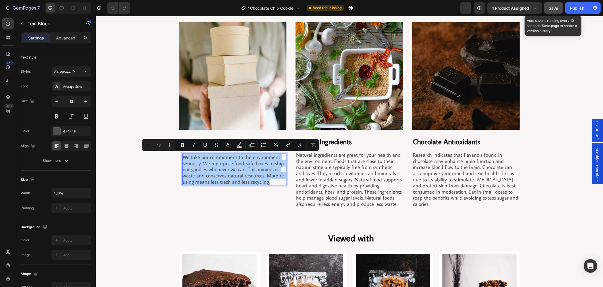
click at [556, 9] on span "Save" at bounding box center [553, 8] width 9 height 5
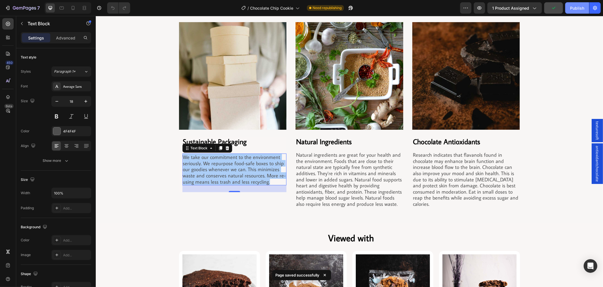
click at [576, 11] on button "Publish" at bounding box center [578, 7] width 24 height 11
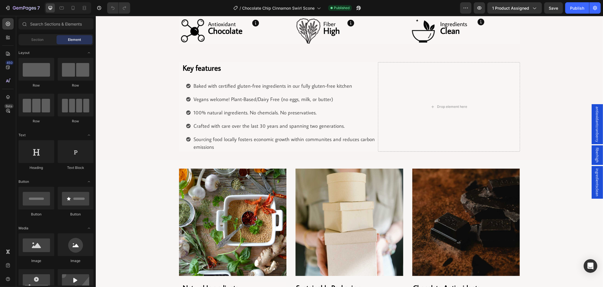
scroll to position [411, 0]
